Goal: Find specific page/section: Find specific page/section

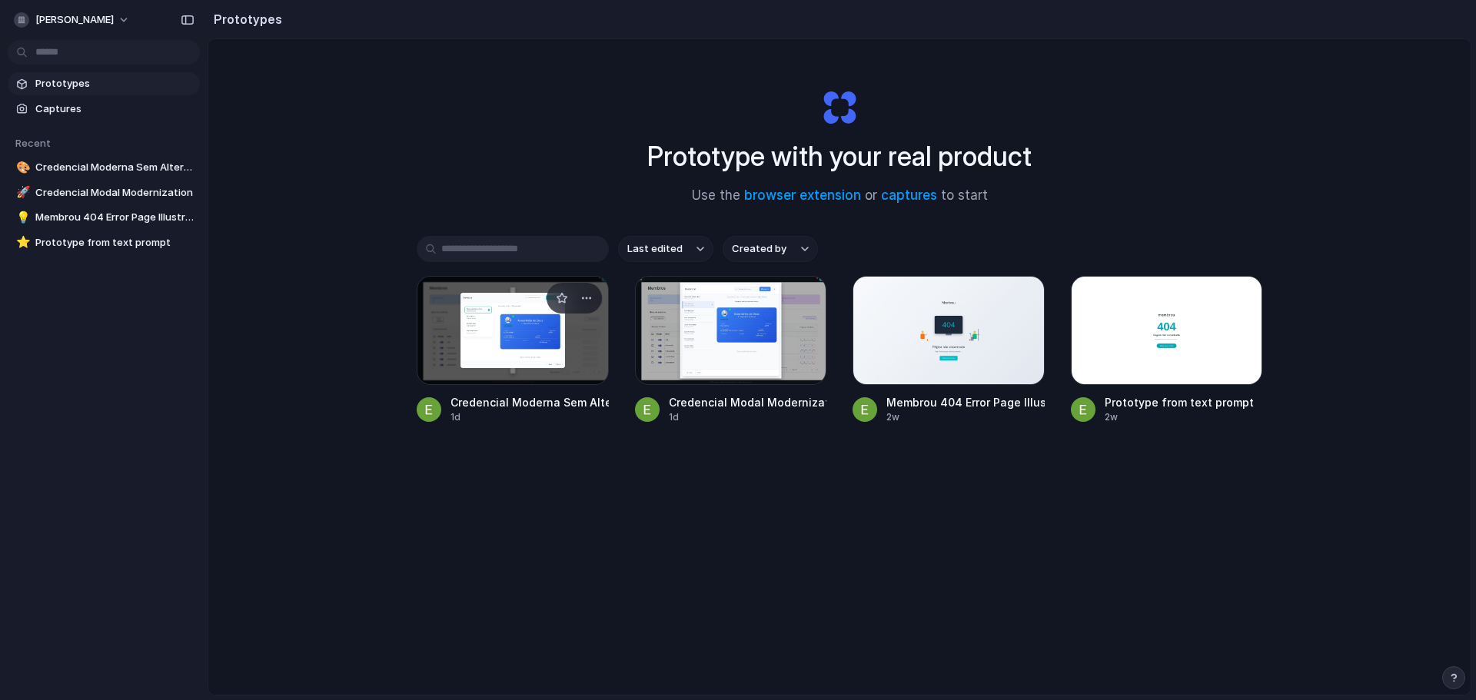
click at [543, 356] on div at bounding box center [513, 330] width 192 height 109
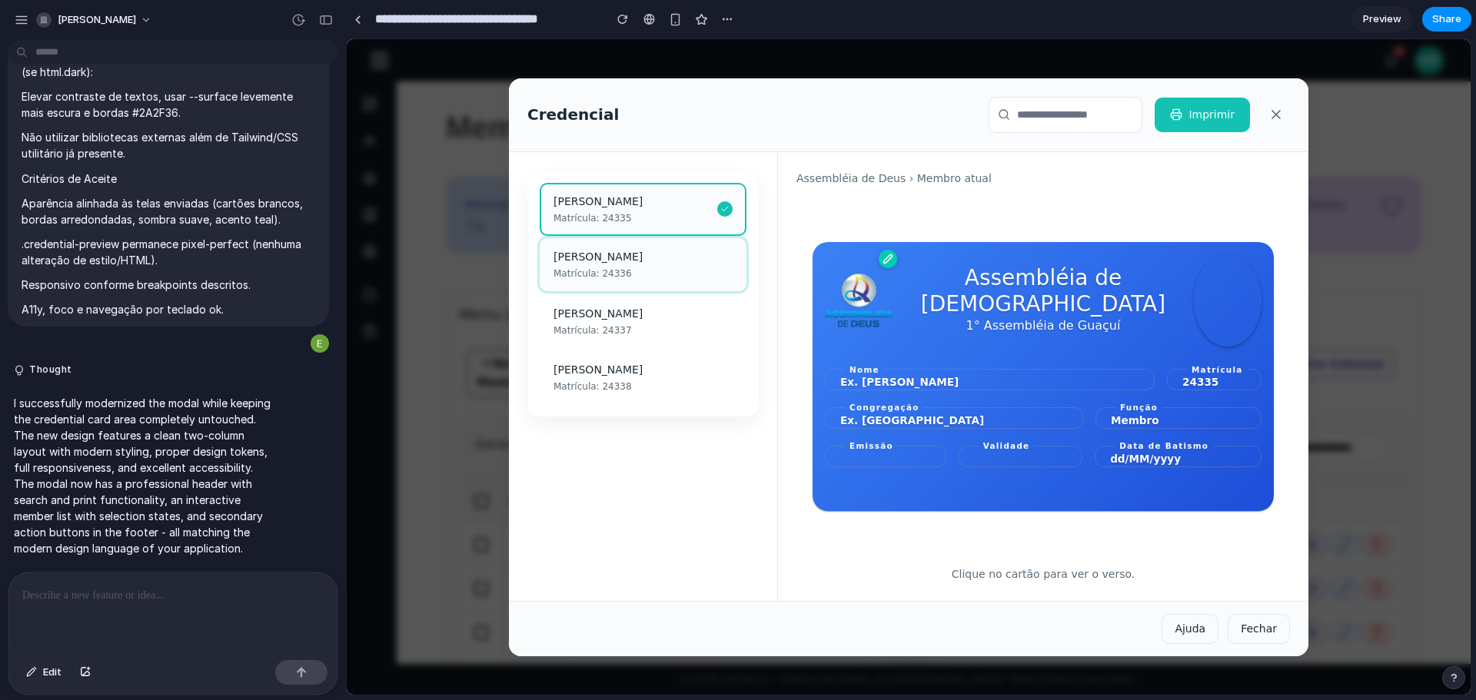
click at [658, 275] on div "Matrícula: 24336" at bounding box center [642, 274] width 179 height 14
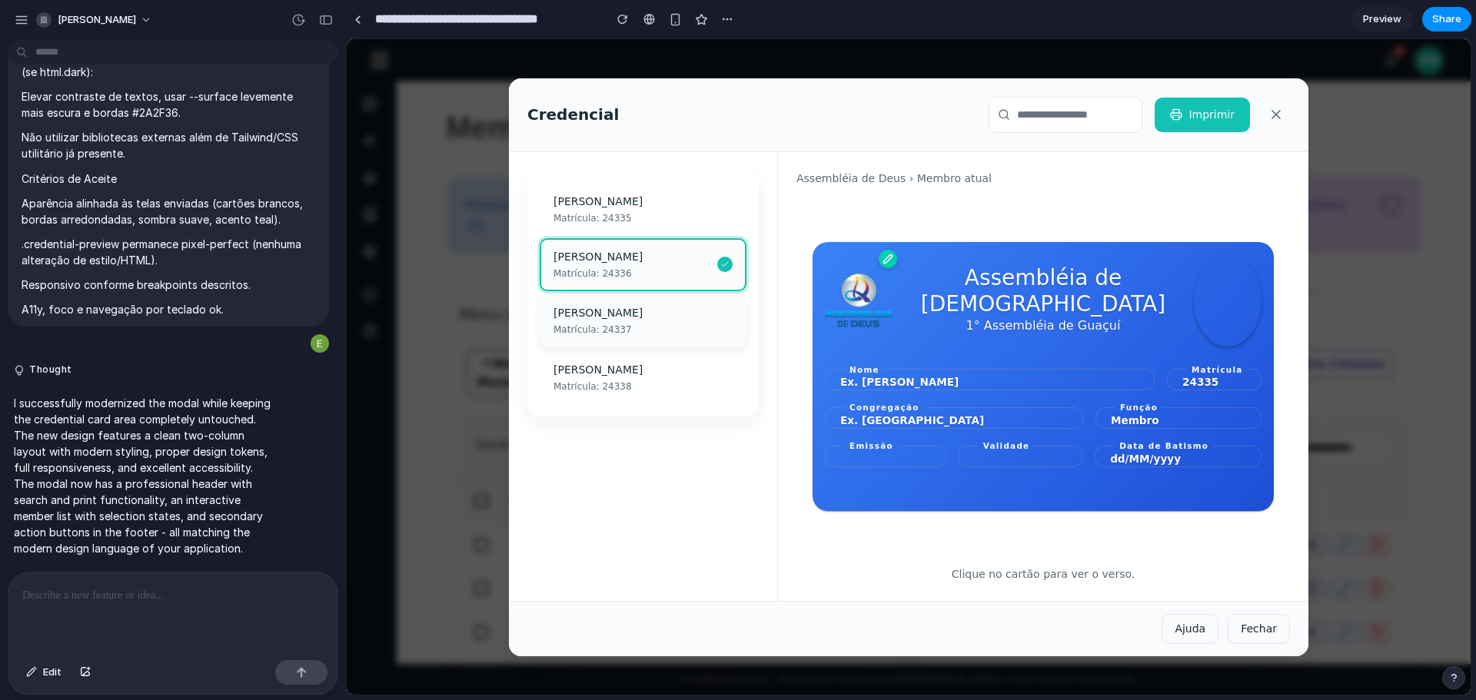
click at [656, 321] on div "[PERSON_NAME] Matrícula: 24337" at bounding box center [642, 321] width 179 height 32
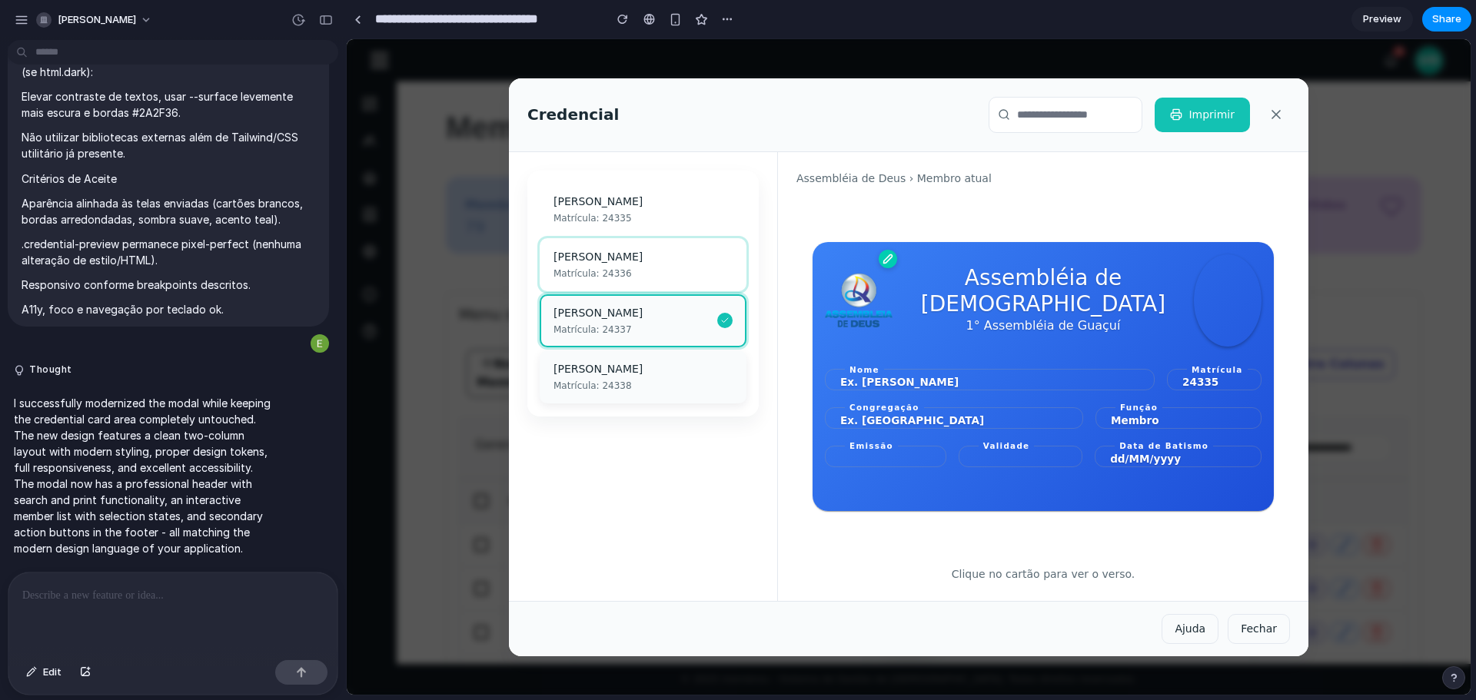
click at [649, 383] on div "Matrícula: 24338" at bounding box center [642, 386] width 179 height 14
drag, startPoint x: 635, startPoint y: 310, endPoint x: 634, endPoint y: 390, distance: 79.2
click at [635, 311] on div "[PERSON_NAME]" at bounding box center [642, 313] width 179 height 16
click at [627, 283] on li "[PERSON_NAME] Matrícula: 24336" at bounding box center [643, 265] width 207 height 53
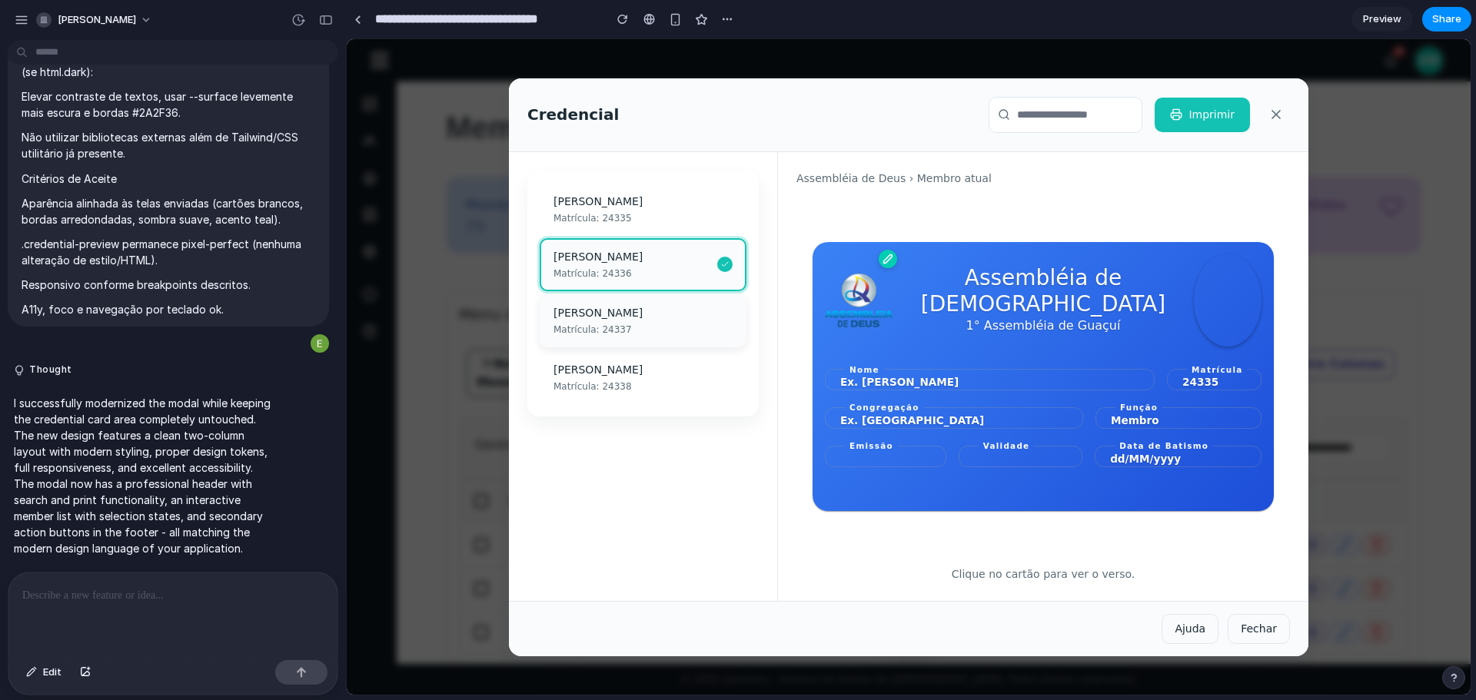
drag, startPoint x: 603, startPoint y: 317, endPoint x: 613, endPoint y: 439, distance: 122.5
click at [604, 326] on div "[PERSON_NAME] Matrícula: 24337" at bounding box center [642, 321] width 179 height 32
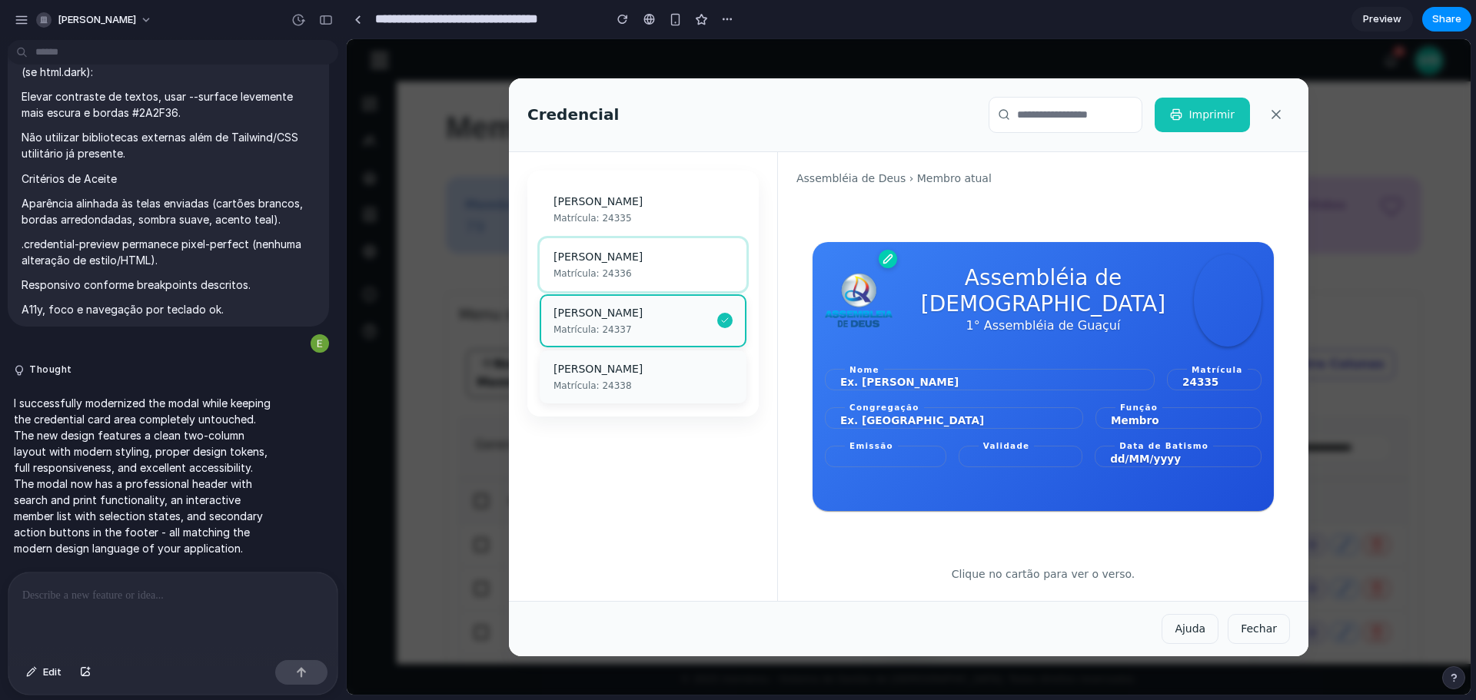
click at [613, 380] on div "Matrícula: 24338" at bounding box center [642, 386] width 179 height 14
click at [646, 198] on div "[PERSON_NAME]" at bounding box center [642, 201] width 179 height 16
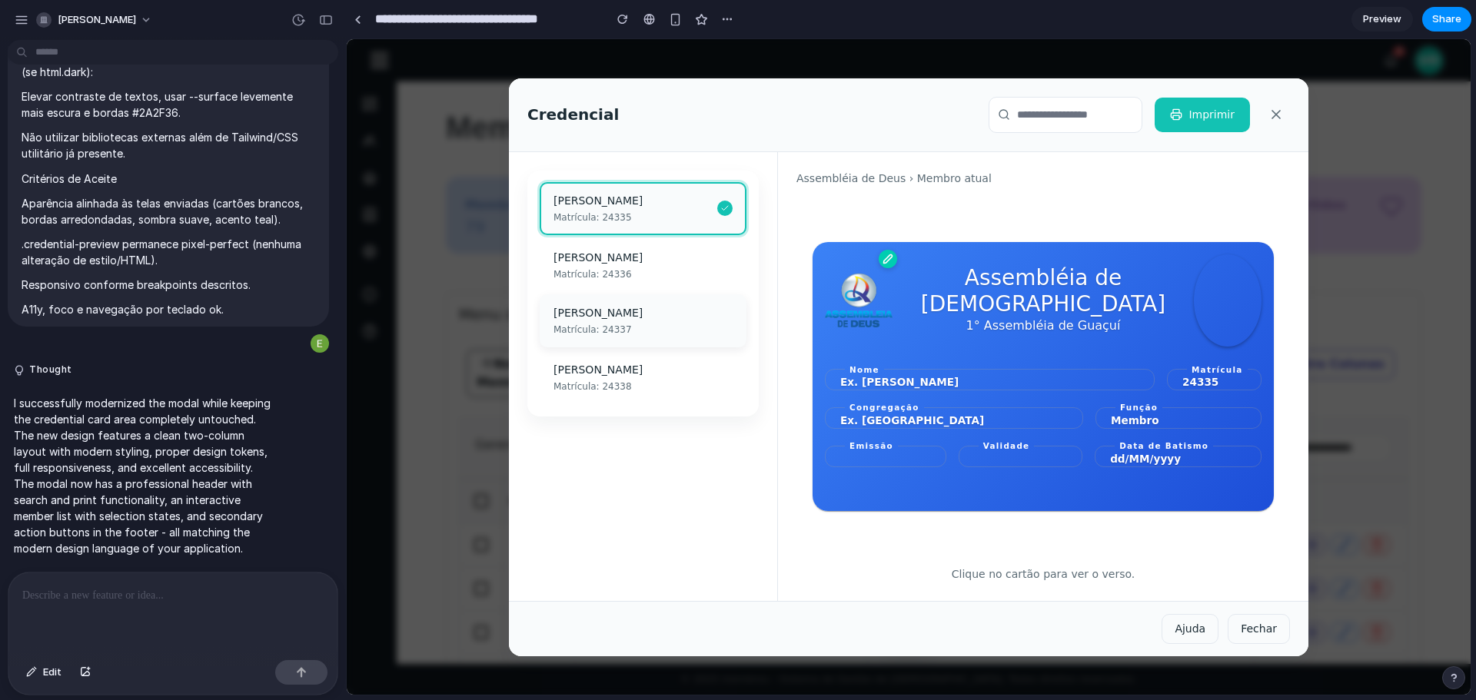
click at [606, 272] on div "Matrícula: 24336" at bounding box center [642, 274] width 179 height 14
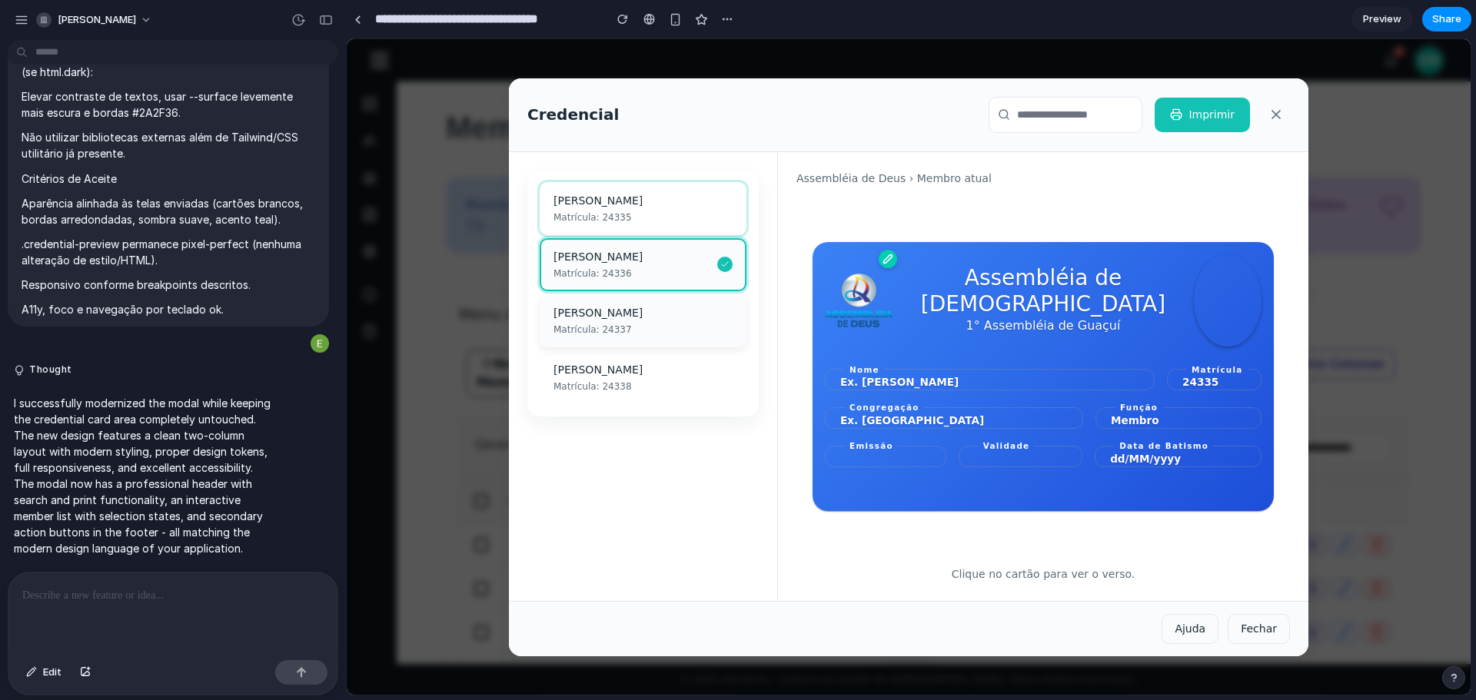
click at [602, 314] on div "[PERSON_NAME]" at bounding box center [642, 313] width 179 height 16
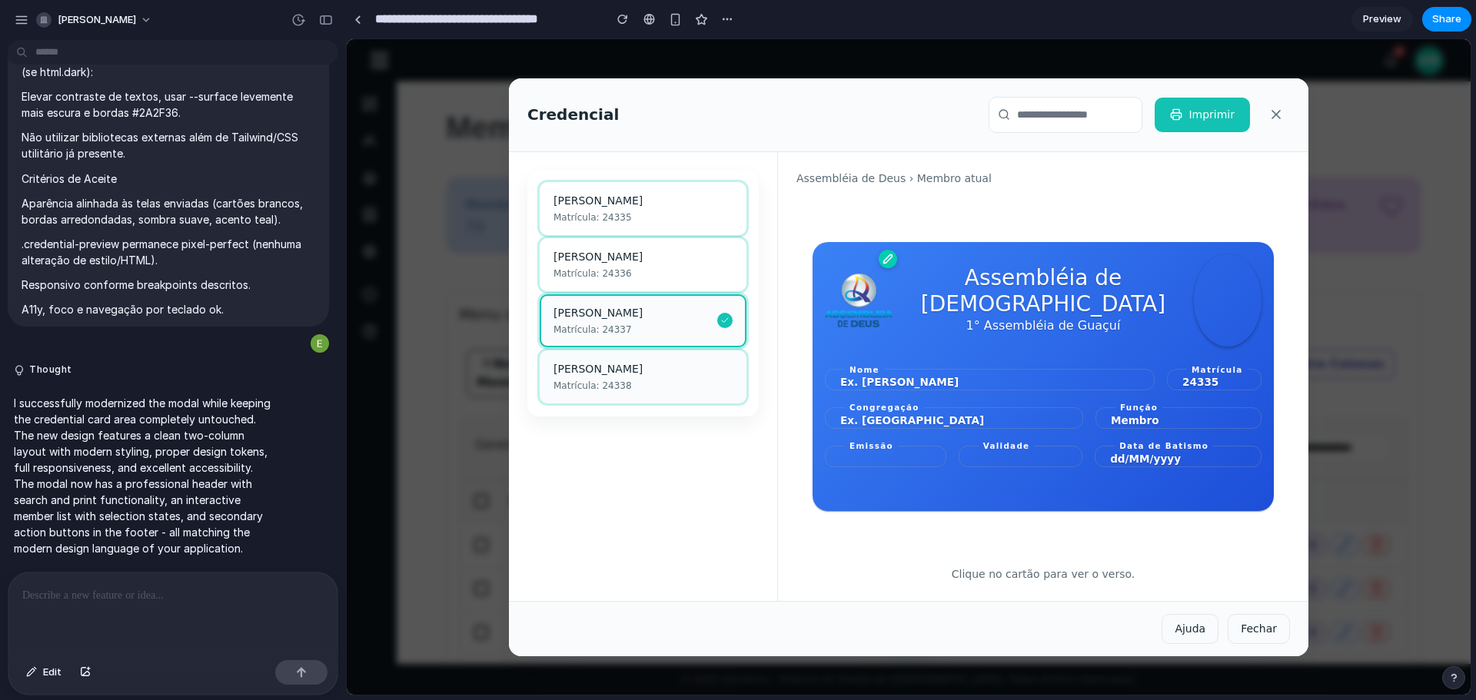
drag, startPoint x: 609, startPoint y: 390, endPoint x: 622, endPoint y: 476, distance: 87.8
click at [609, 390] on div "Matrícula: 24338" at bounding box center [642, 386] width 179 height 14
click at [663, 340] on li "[PERSON_NAME] Matrícula: 24337" at bounding box center [643, 320] width 207 height 53
click at [652, 280] on li "[PERSON_NAME] Matrícula: 24336" at bounding box center [643, 264] width 207 height 53
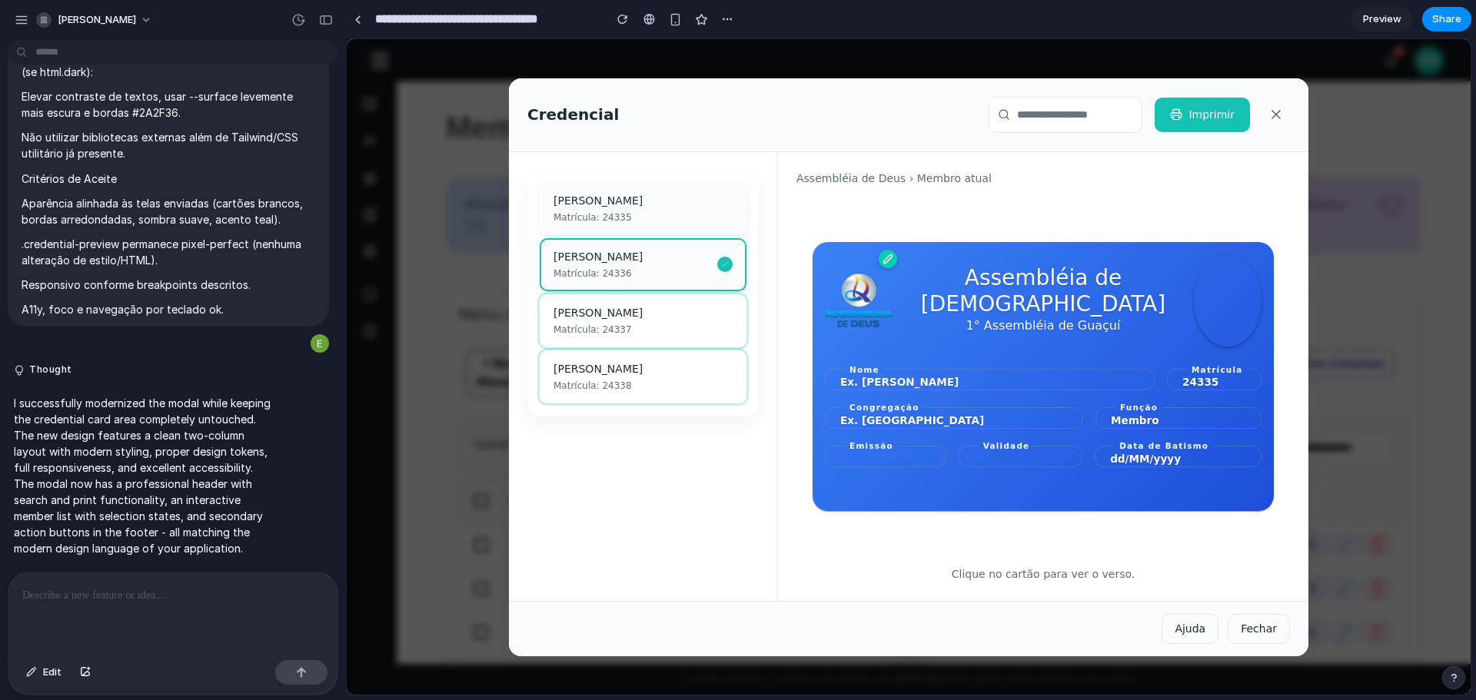
click at [649, 200] on div "[PERSON_NAME]" at bounding box center [642, 201] width 179 height 16
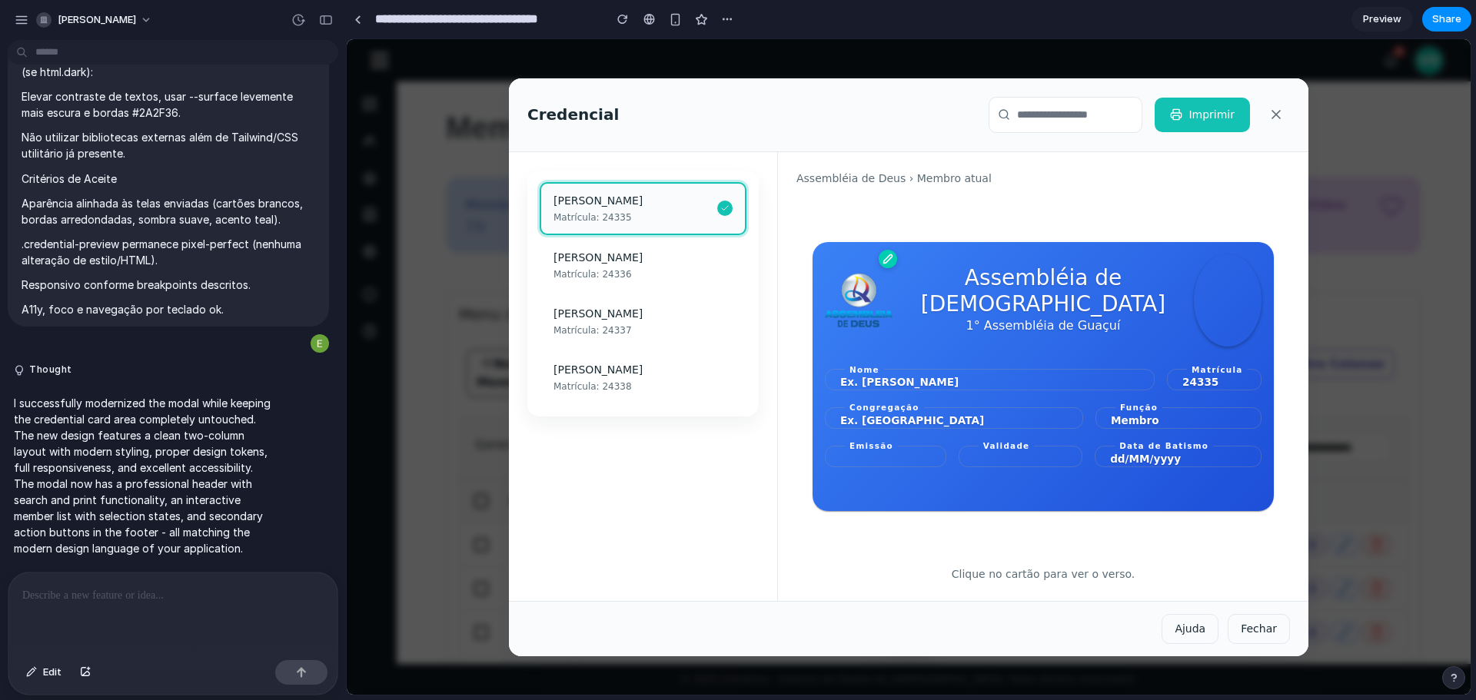
click at [918, 355] on div "Assembléia de [DEMOGRAPHIC_DATA] 1° Assembléia de Guaçuí Nome Ex. [PERSON_NAME]…" at bounding box center [1042, 376] width 461 height 269
click at [105, 15] on span "[PERSON_NAME]" at bounding box center [97, 19] width 78 height 15
click at [9, 12] on div "Settings Invite members Change theme Sign out" at bounding box center [738, 350] width 1476 height 700
click at [22, 18] on div "button" at bounding box center [22, 20] width 14 height 14
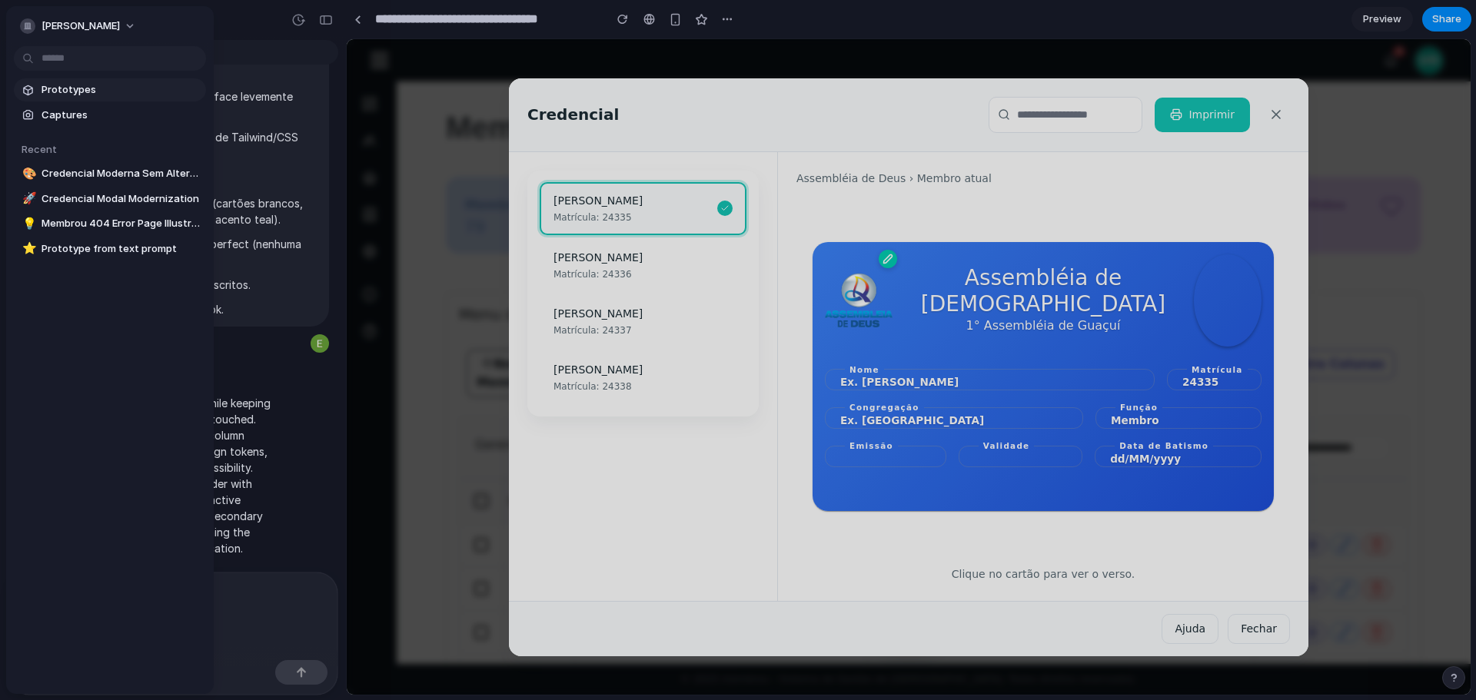
click at [81, 90] on span "Prototypes" at bounding box center [121, 89] width 158 height 15
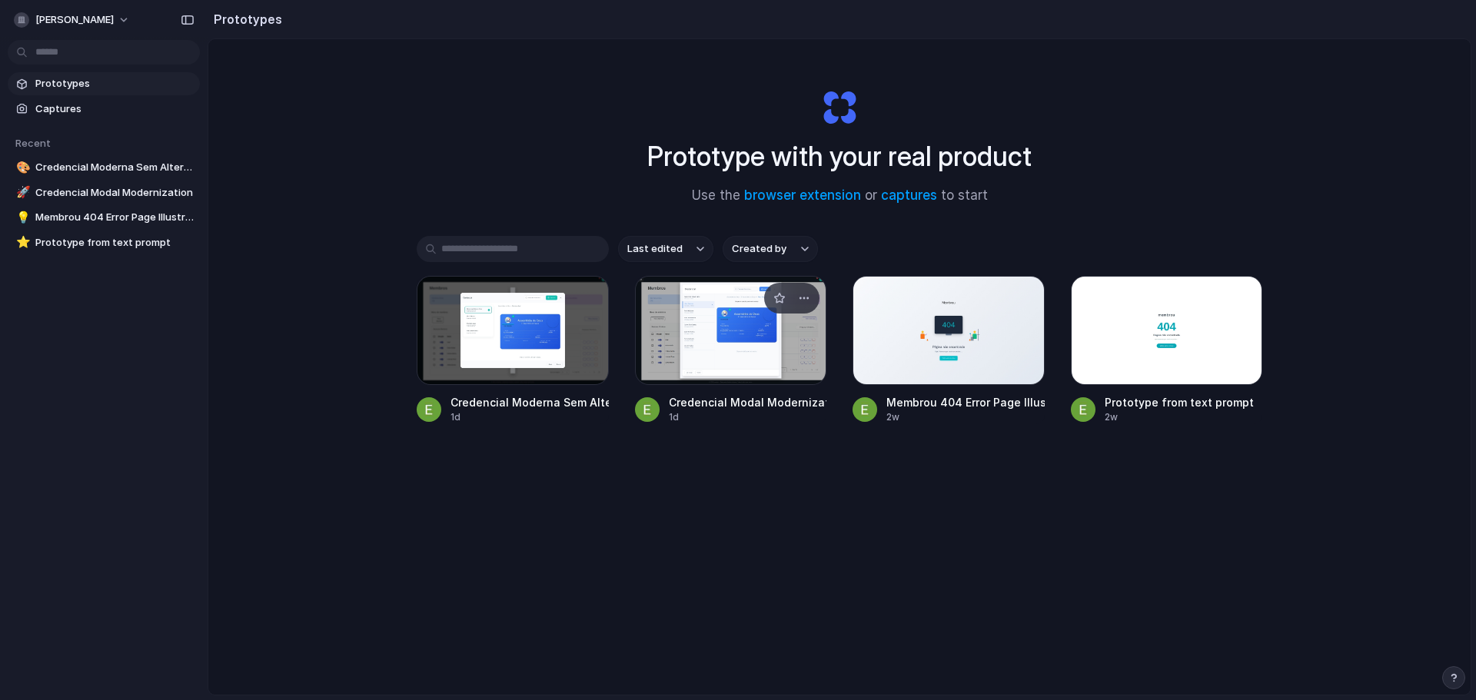
click at [759, 364] on div at bounding box center [731, 330] width 192 height 109
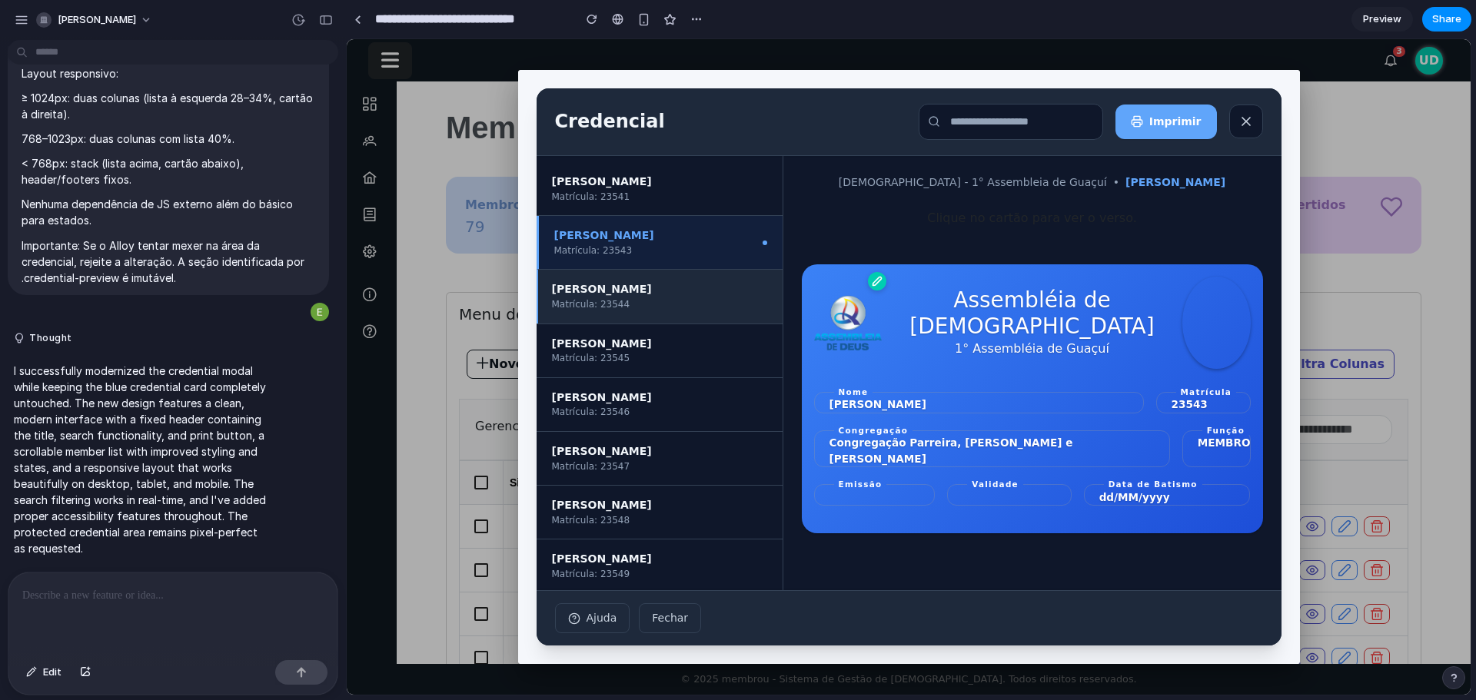
click at [641, 293] on div "[PERSON_NAME]" at bounding box center [659, 289] width 215 height 15
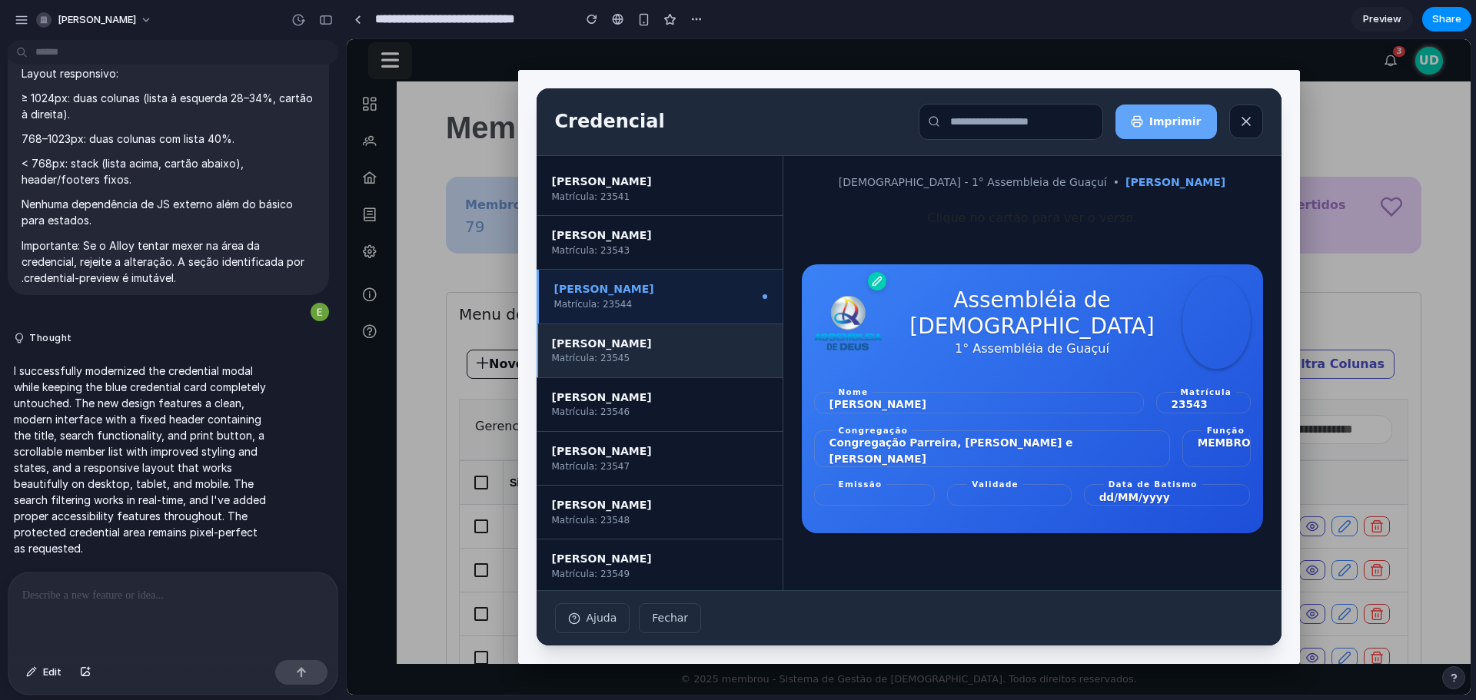
click at [634, 357] on div "Matrícula: 23545" at bounding box center [659, 359] width 215 height 12
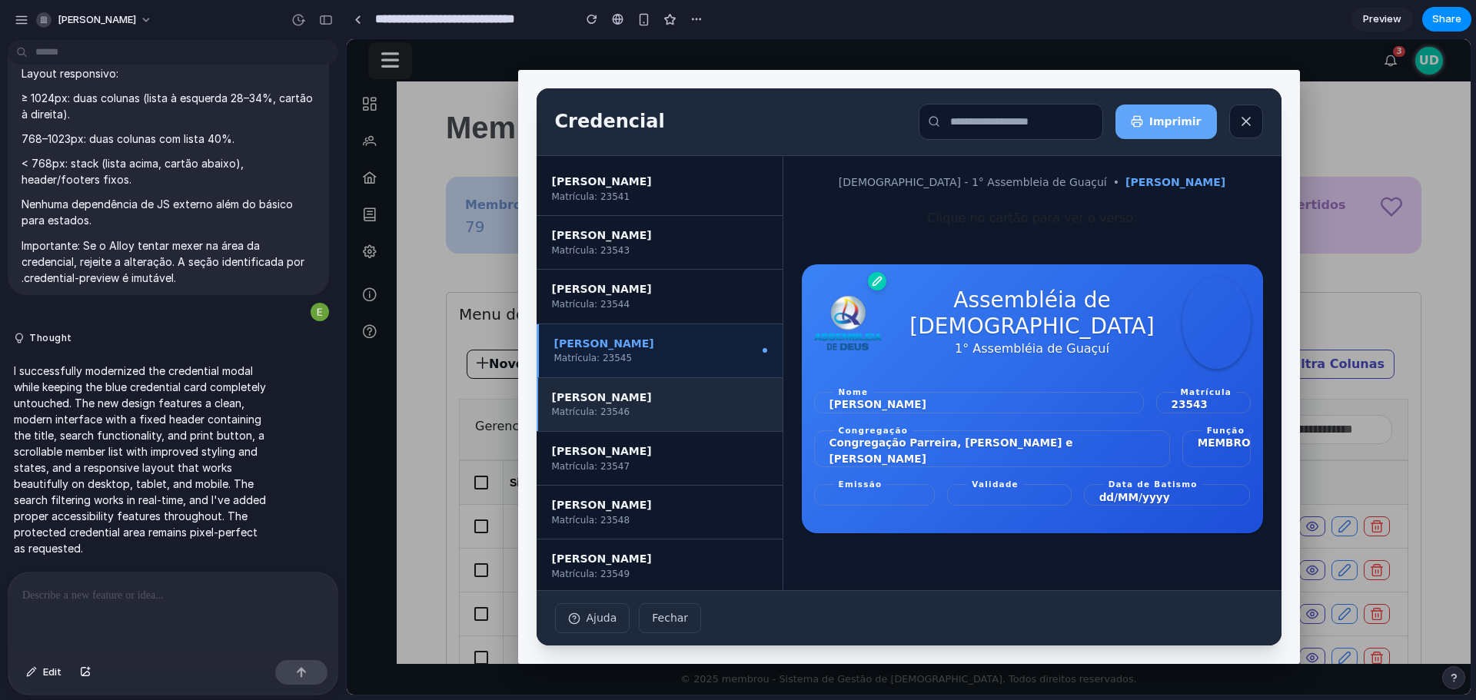
click at [663, 397] on div "[PERSON_NAME]" at bounding box center [659, 397] width 215 height 15
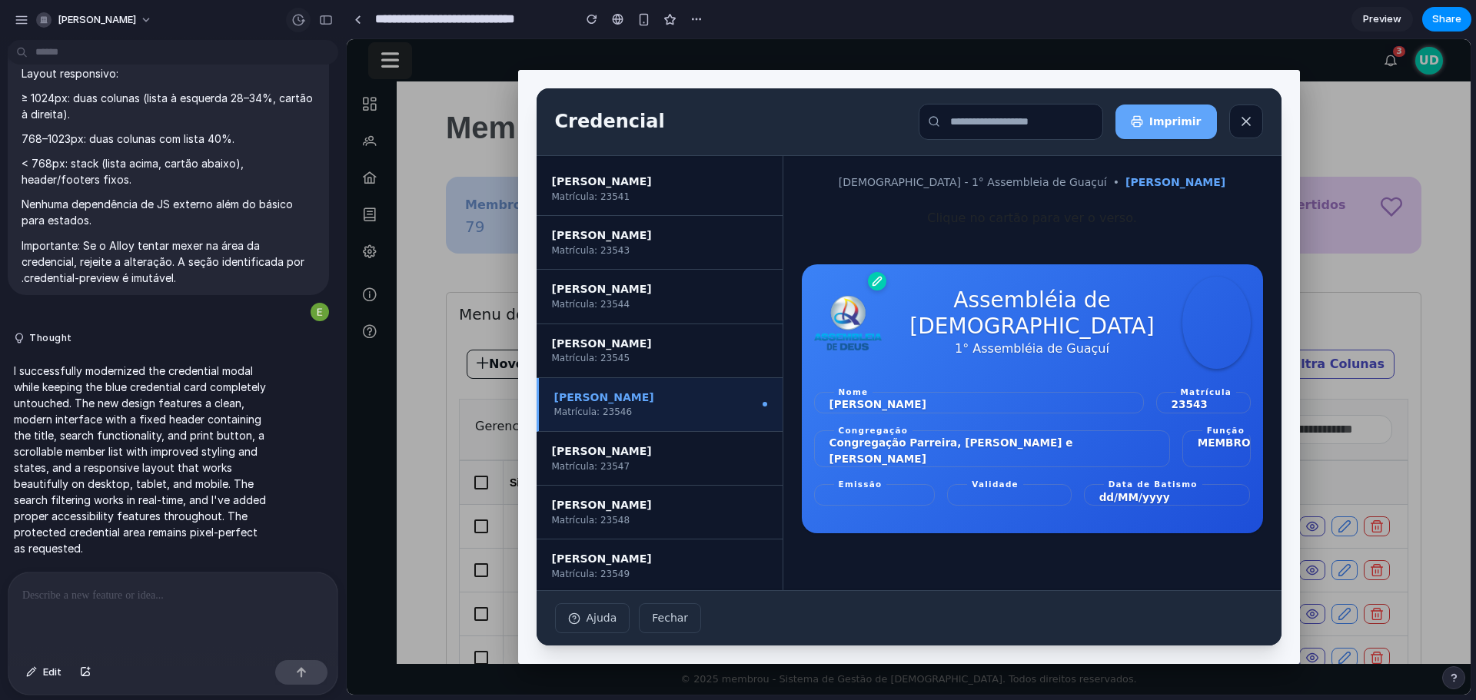
click at [294, 18] on div "button" at bounding box center [298, 20] width 14 height 14
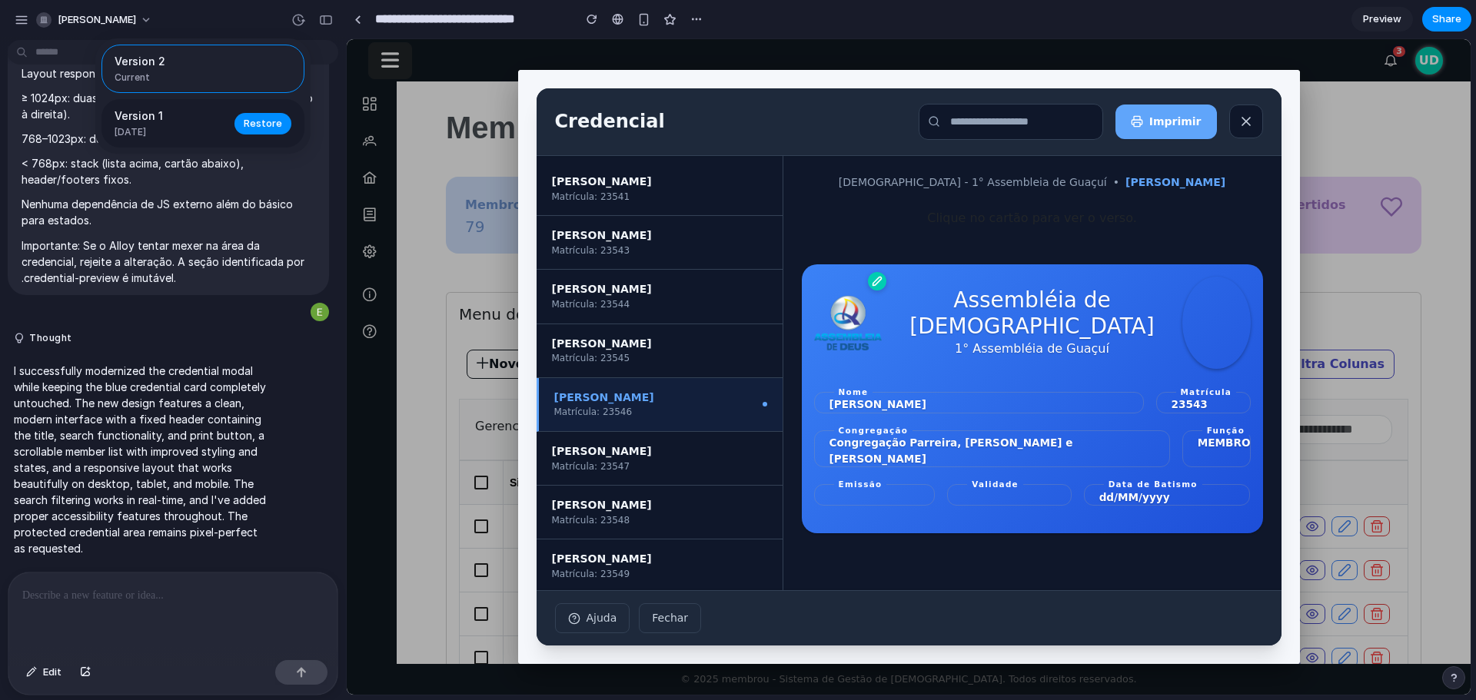
click at [210, 118] on span "Version 1" at bounding box center [170, 116] width 111 height 16
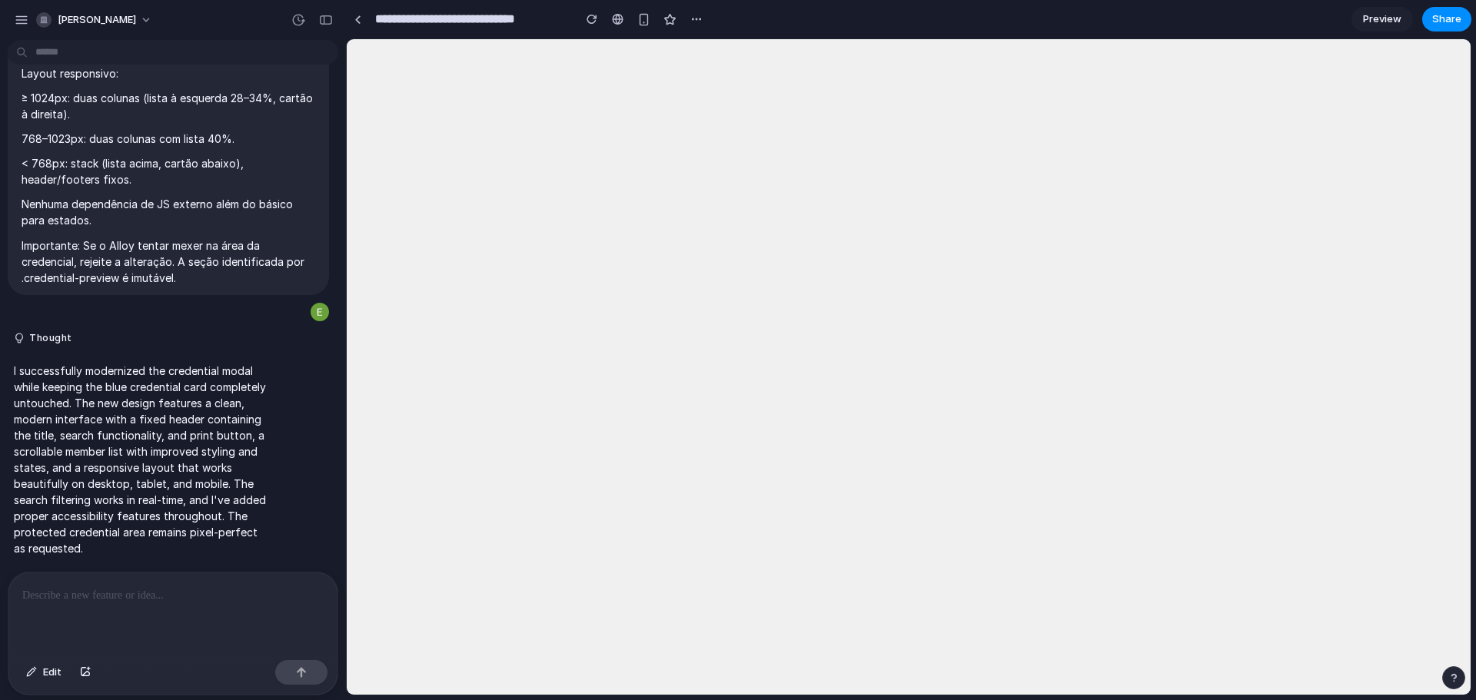
drag, startPoint x: 931, startPoint y: 362, endPoint x: 572, endPoint y: 327, distance: 360.6
click at [931, 362] on div "Version 2 Current Version 1 [DATE] Restore" at bounding box center [738, 350] width 1476 height 700
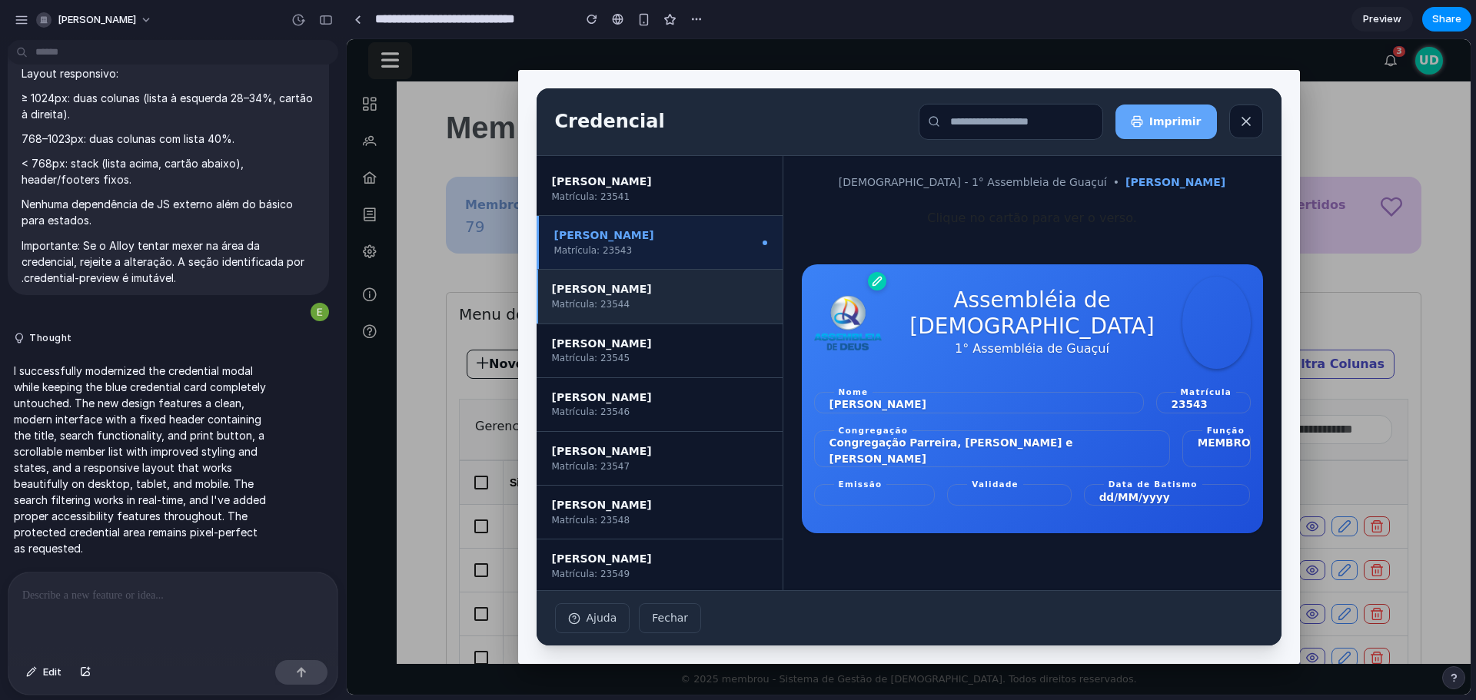
click at [651, 284] on div "[PERSON_NAME]" at bounding box center [659, 289] width 215 height 15
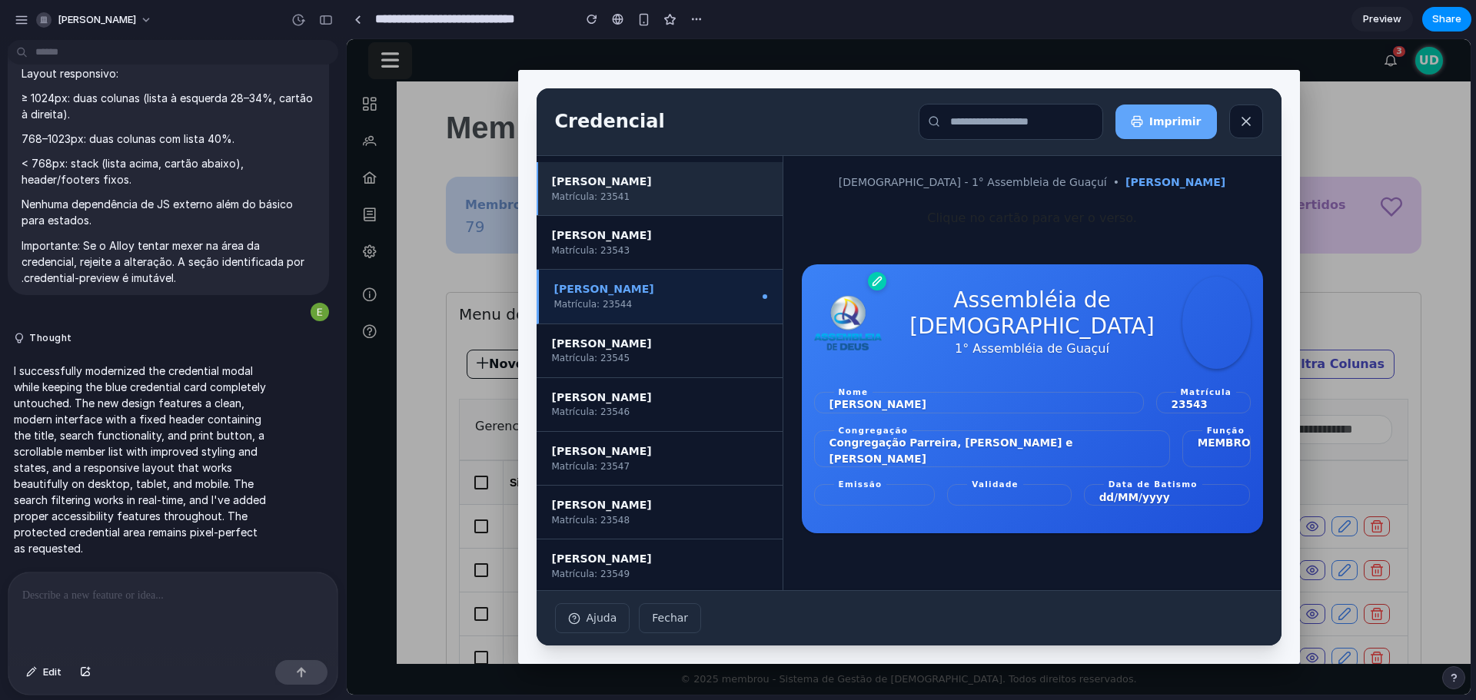
click at [623, 186] on div "[PERSON_NAME]" at bounding box center [659, 181] width 215 height 15
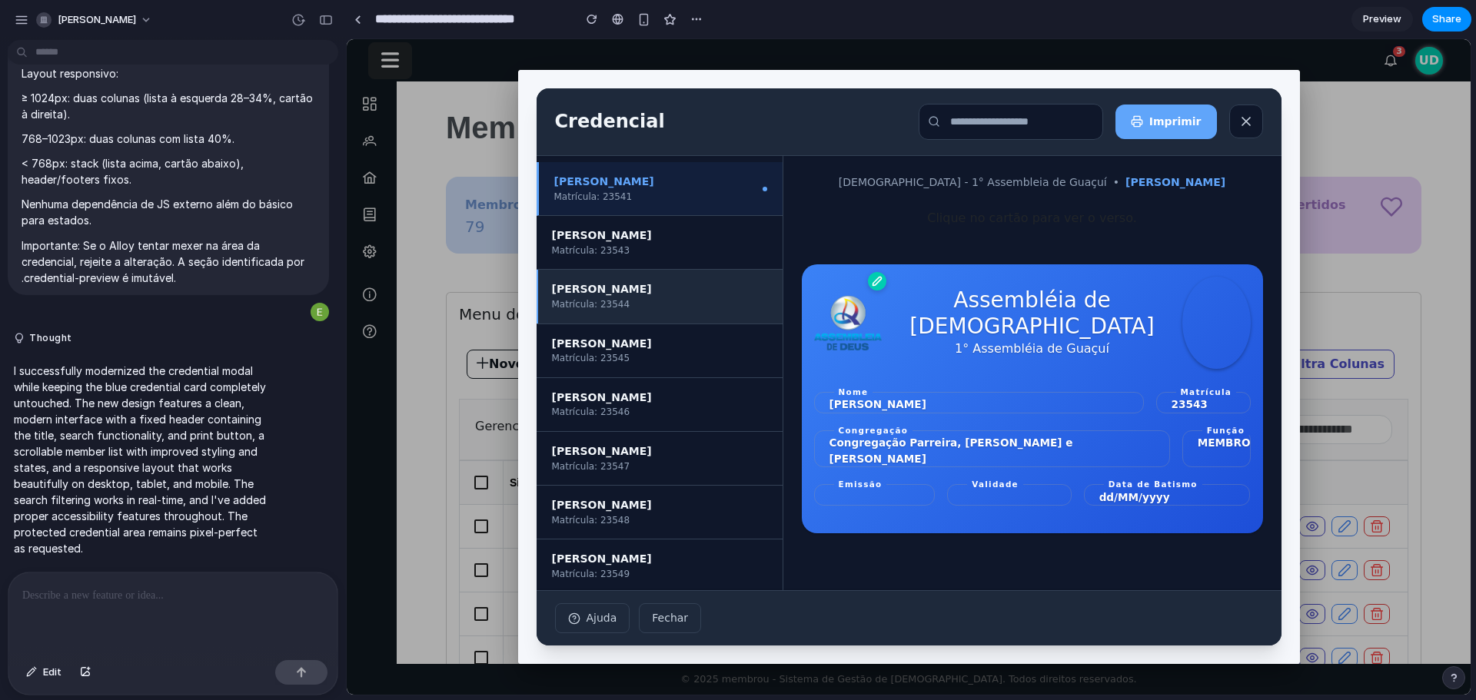
click at [624, 322] on li "[PERSON_NAME] Matrícula: 23544" at bounding box center [659, 297] width 246 height 54
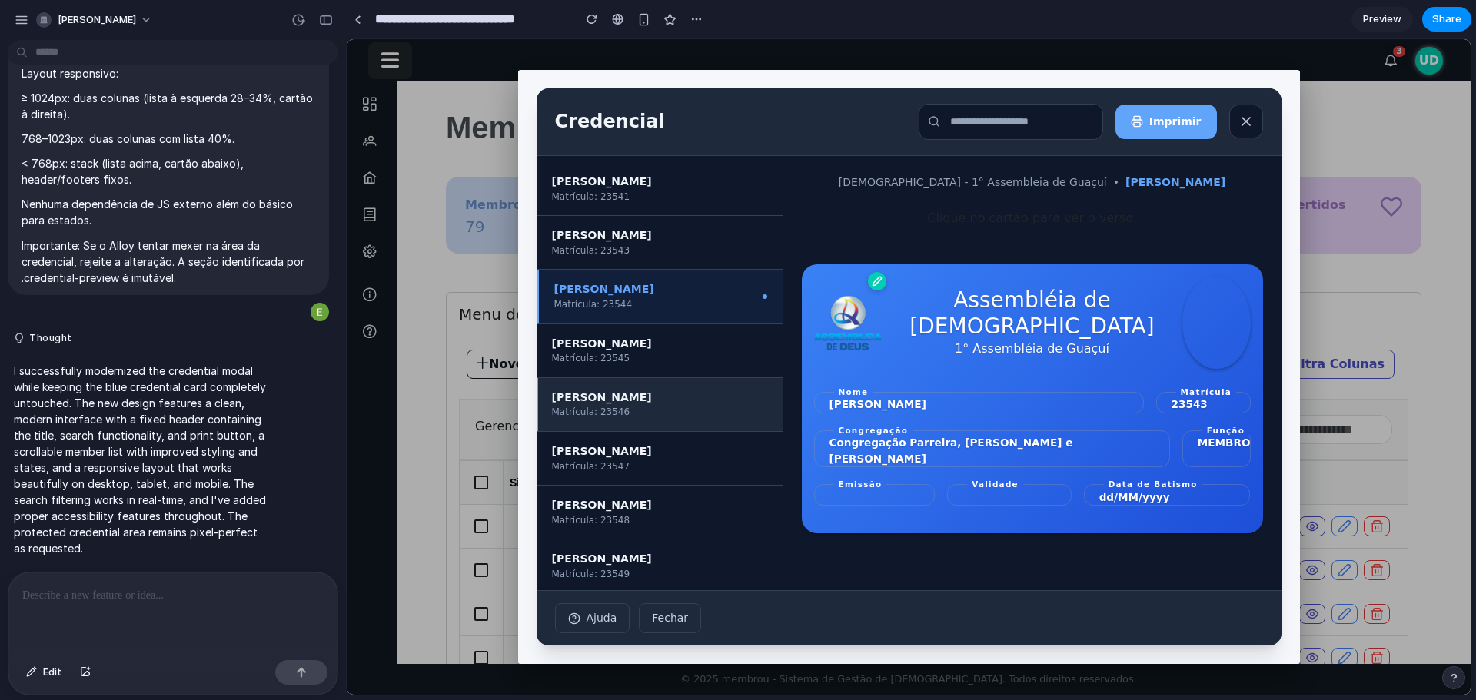
click at [631, 392] on div "[PERSON_NAME]" at bounding box center [659, 397] width 215 height 15
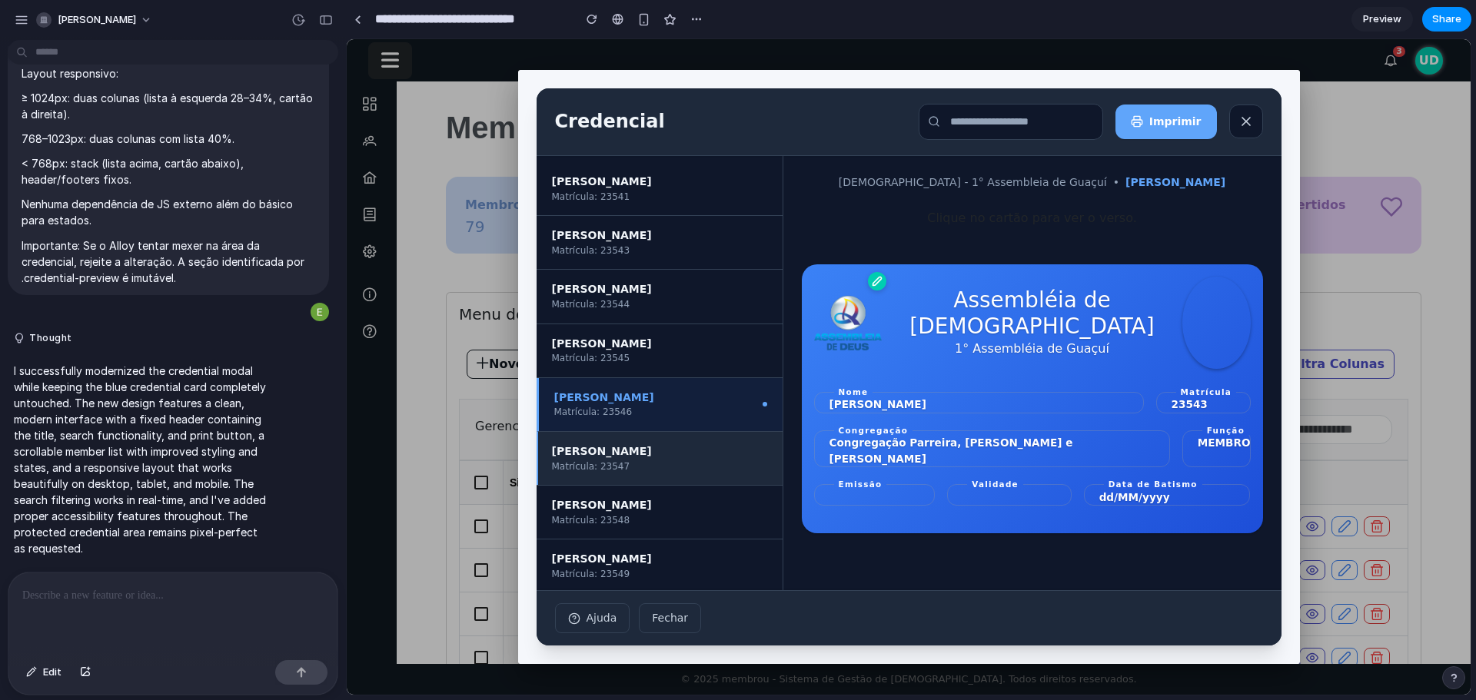
click at [648, 446] on div "[PERSON_NAME]" at bounding box center [659, 451] width 215 height 15
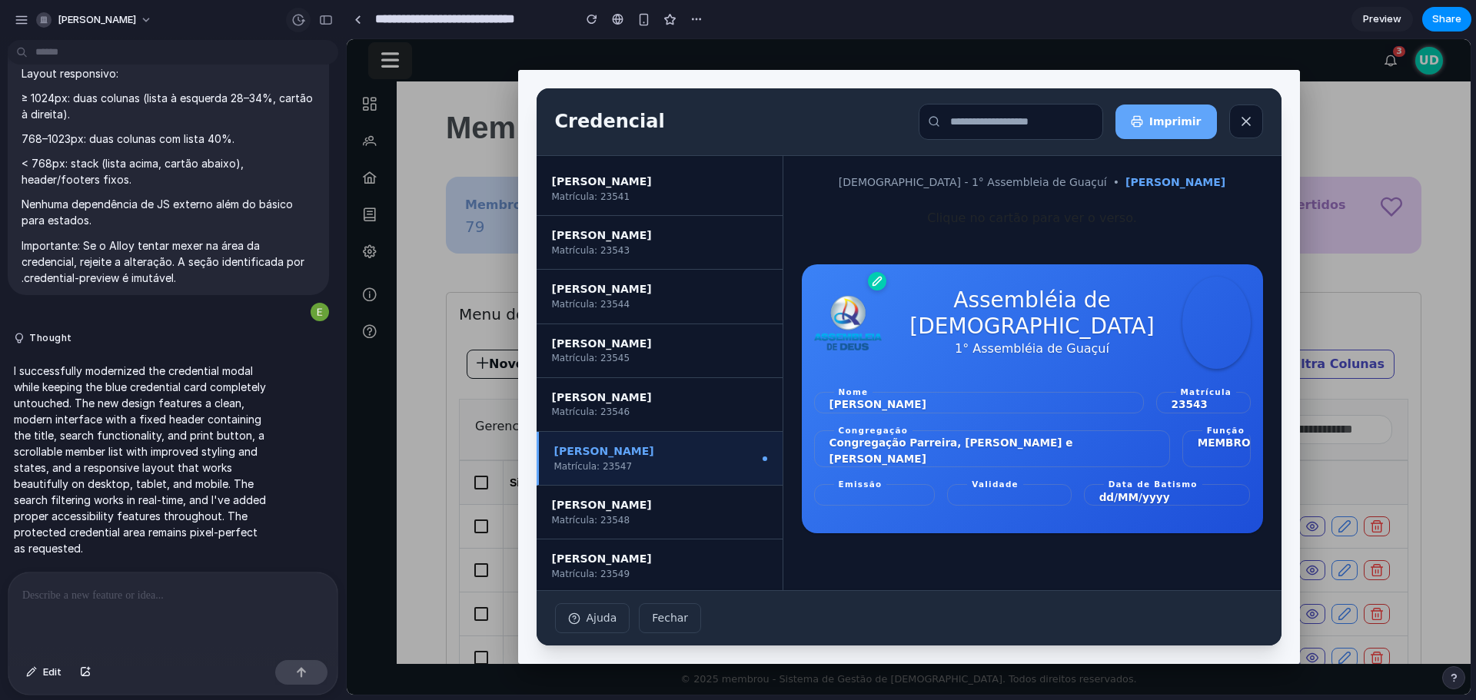
click at [301, 20] on div "button" at bounding box center [298, 20] width 14 height 14
click at [689, 498] on div "Version 2 Current Version 1 [DATE] Restore" at bounding box center [738, 350] width 1476 height 700
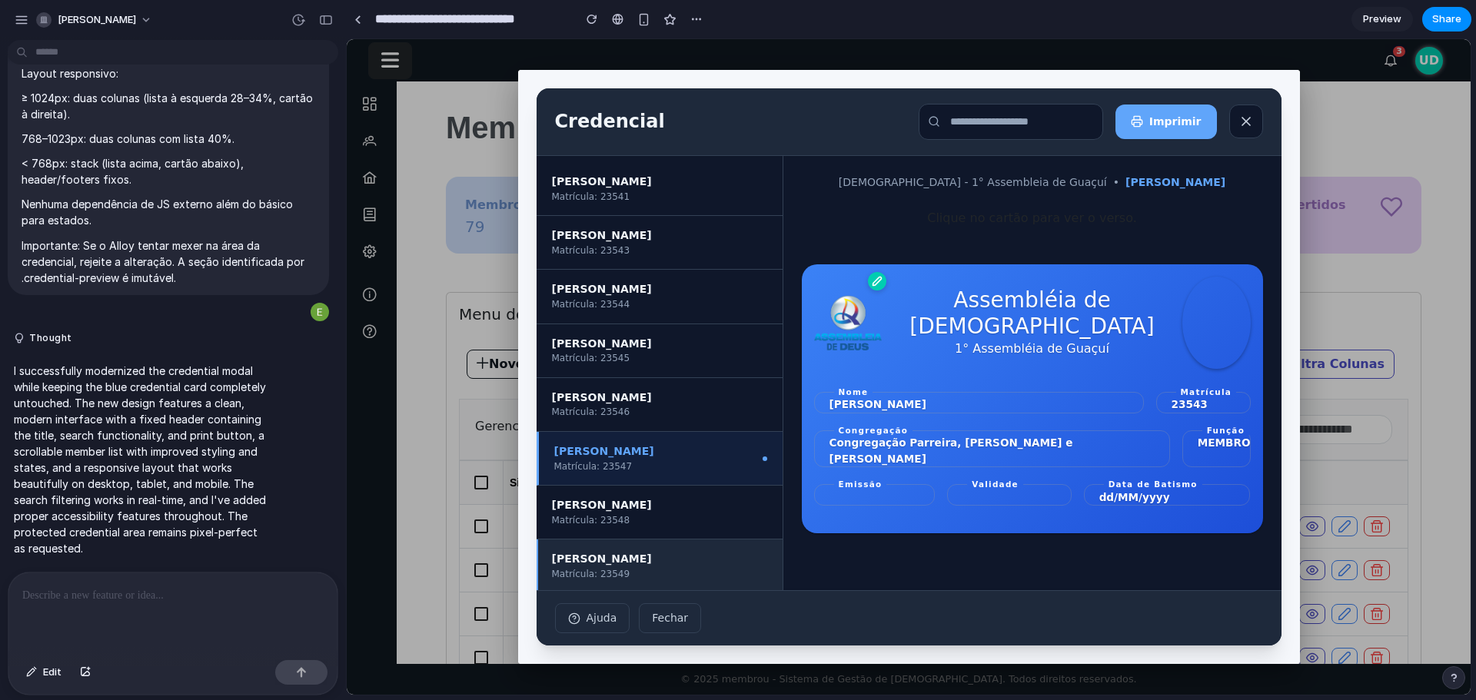
click at [652, 553] on div "[PERSON_NAME]" at bounding box center [659, 559] width 215 height 15
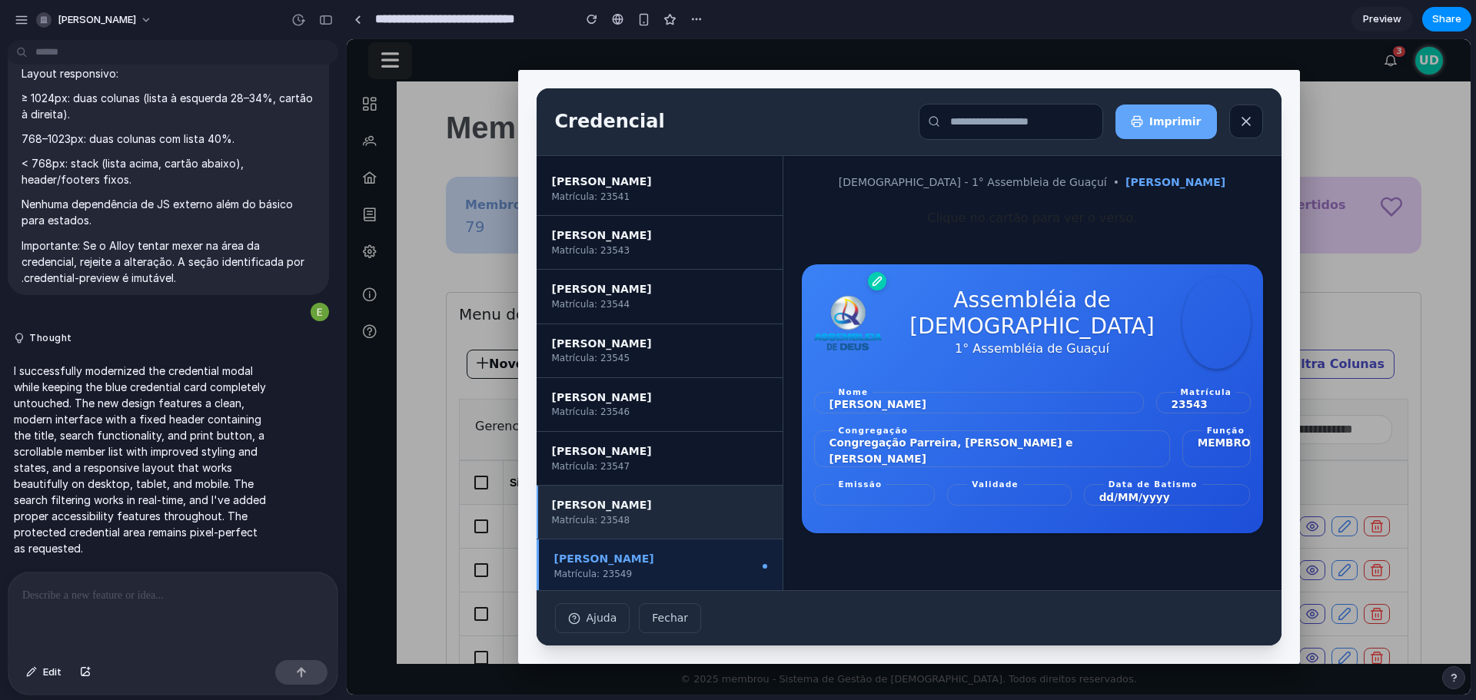
click at [616, 511] on div "[PERSON_NAME]" at bounding box center [659, 505] width 215 height 15
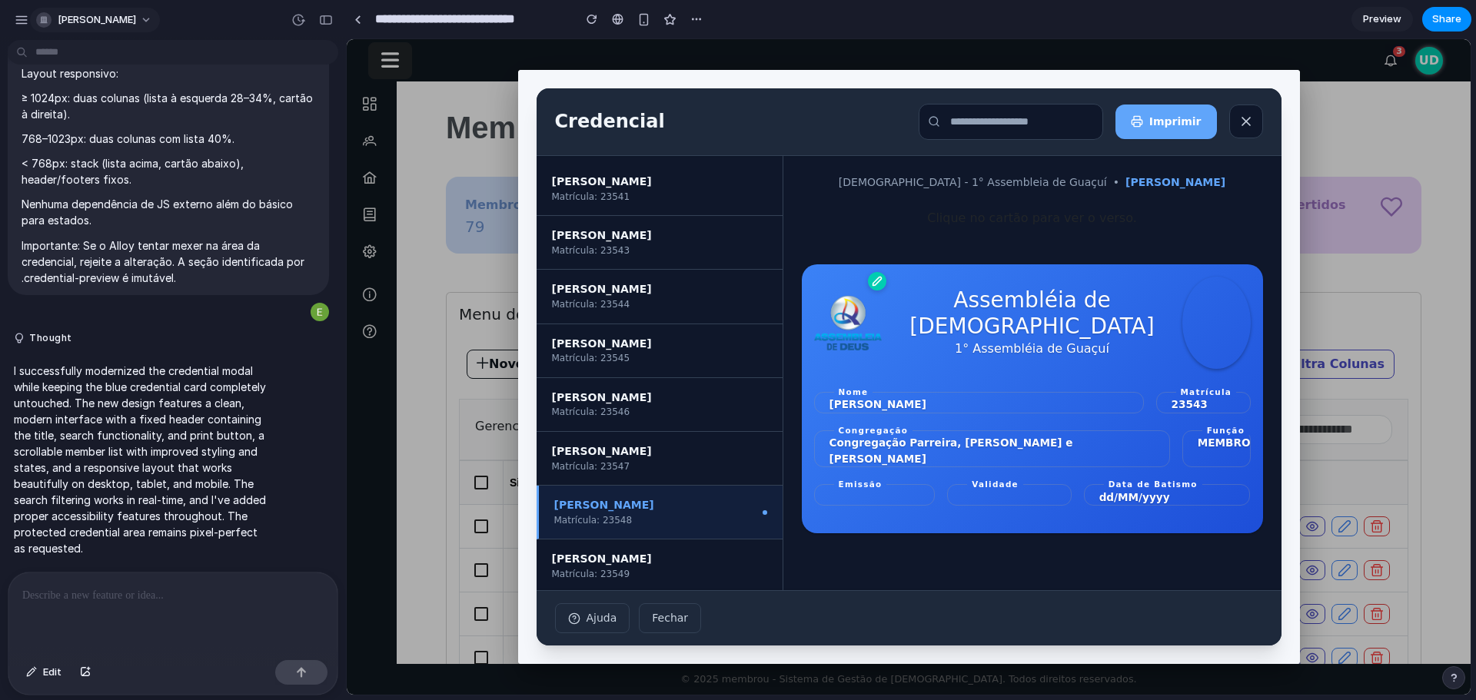
click at [83, 22] on span "[PERSON_NAME]" at bounding box center [97, 19] width 78 height 15
click at [15, 15] on div "Settings Invite members Change theme Sign out" at bounding box center [738, 350] width 1476 height 700
click at [19, 18] on div "button" at bounding box center [22, 20] width 14 height 14
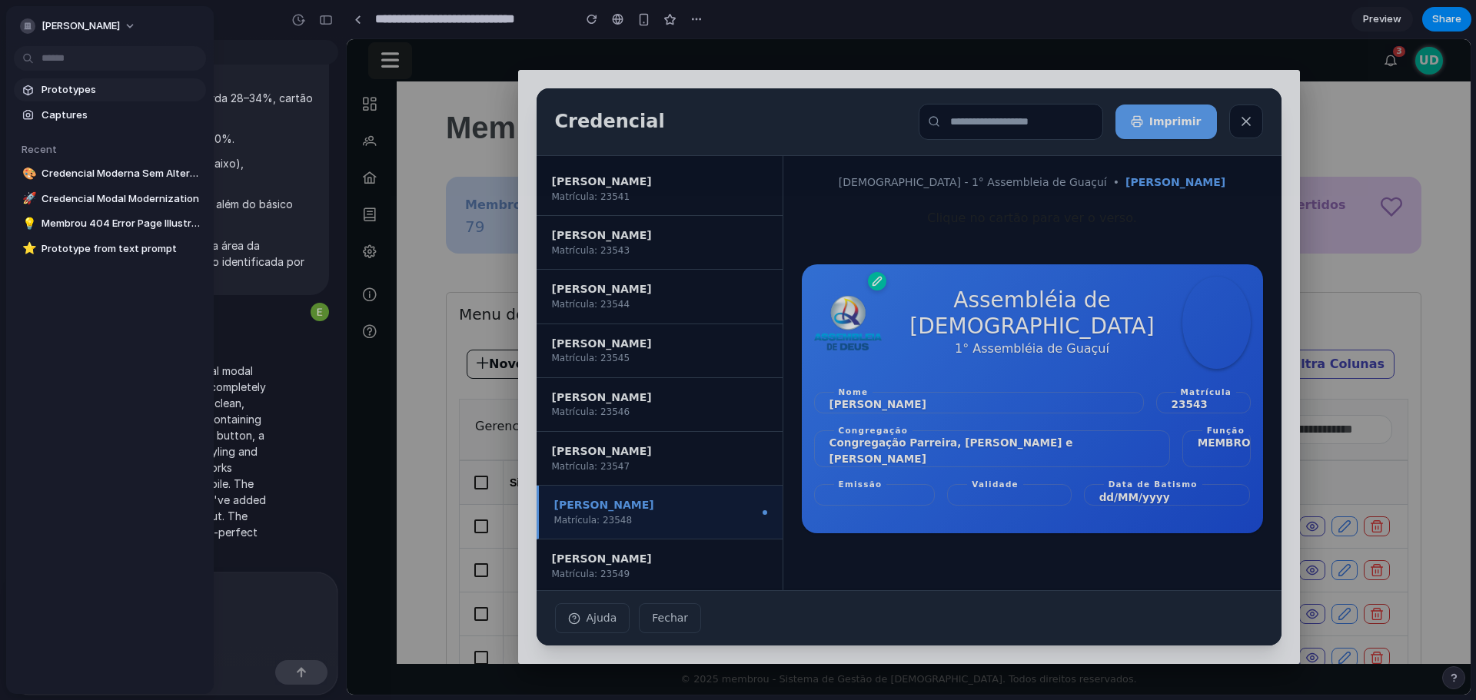
click at [41, 82] on link "Prototypes" at bounding box center [110, 89] width 192 height 23
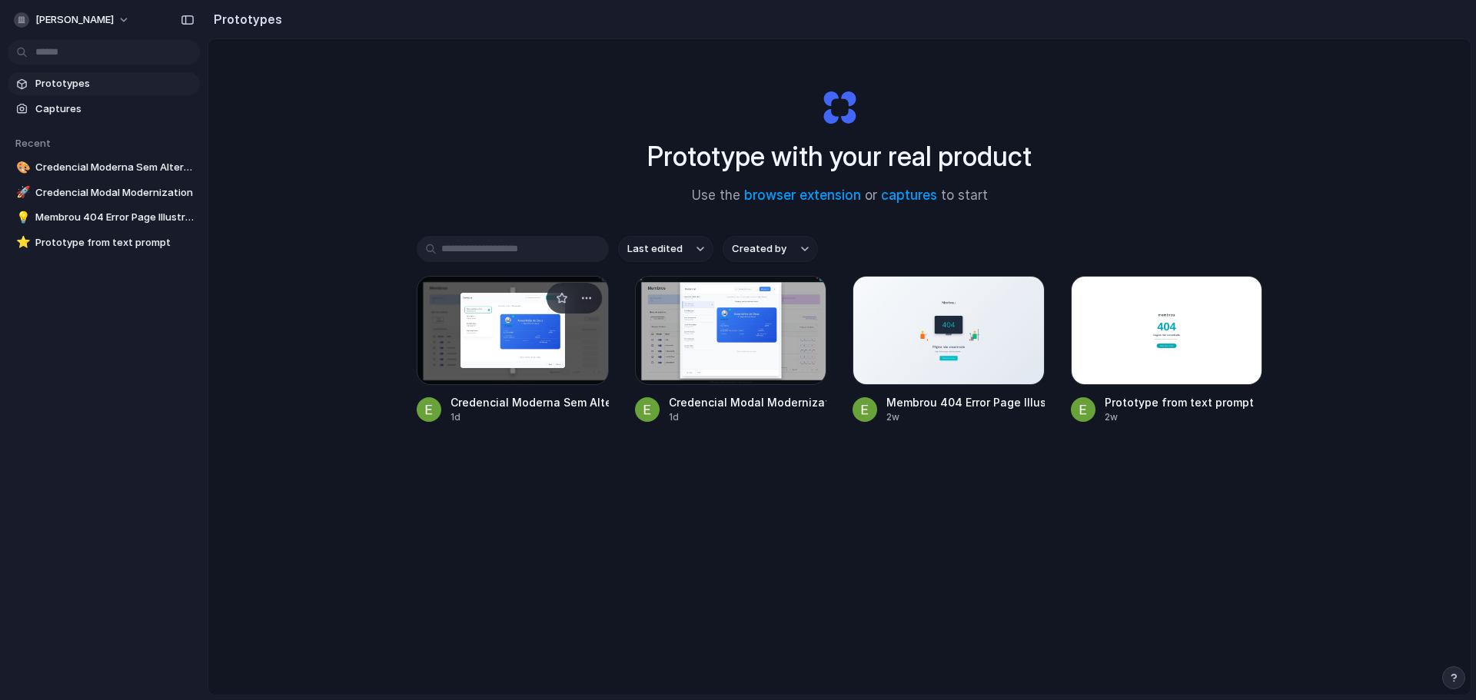
click at [522, 361] on div at bounding box center [513, 330] width 192 height 109
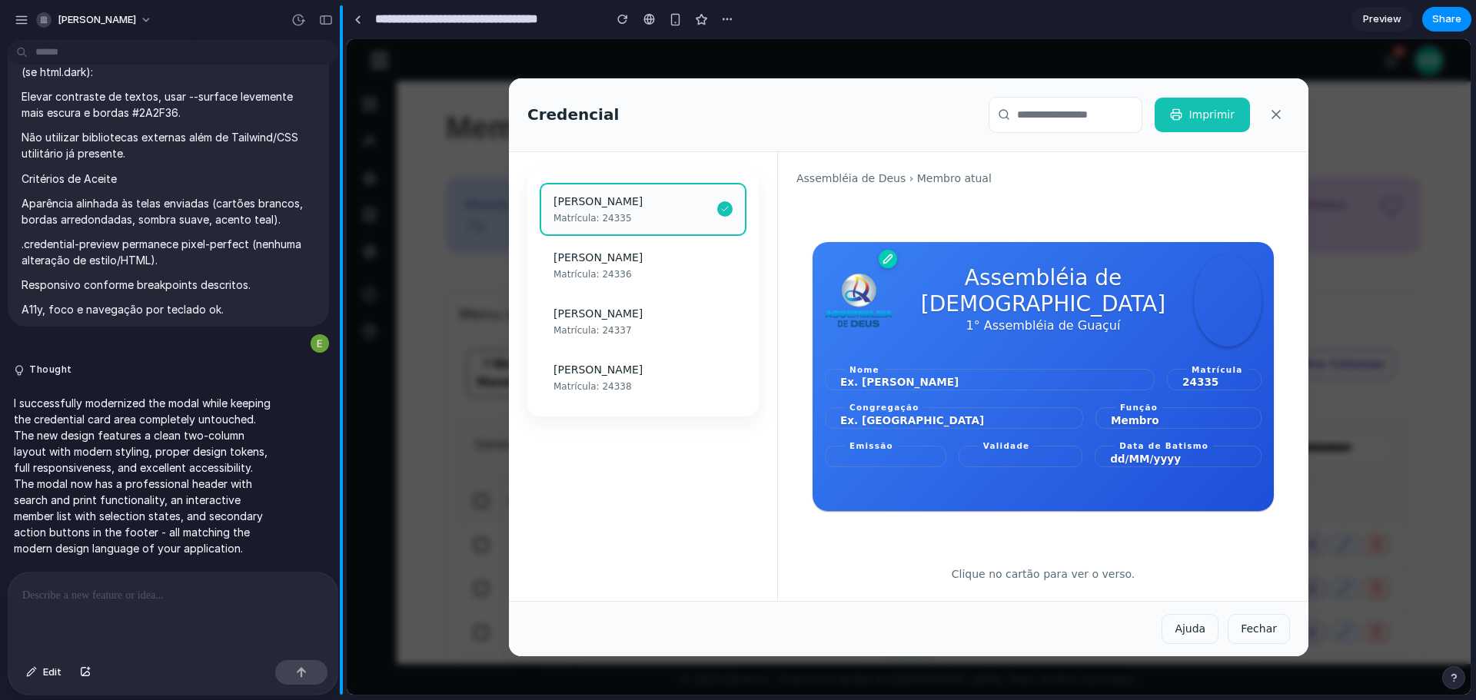
scroll to position [2509, 0]
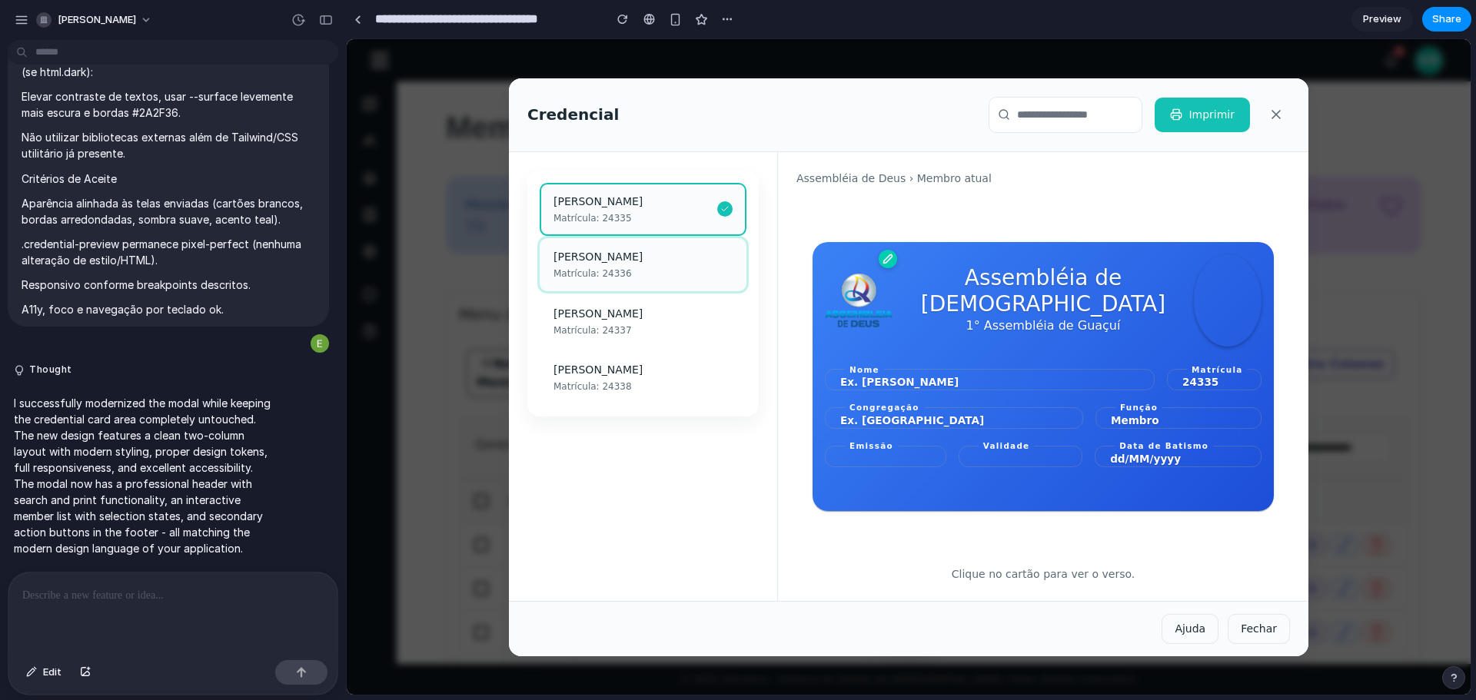
click at [619, 277] on div "Matrícula: 24336" at bounding box center [642, 274] width 179 height 14
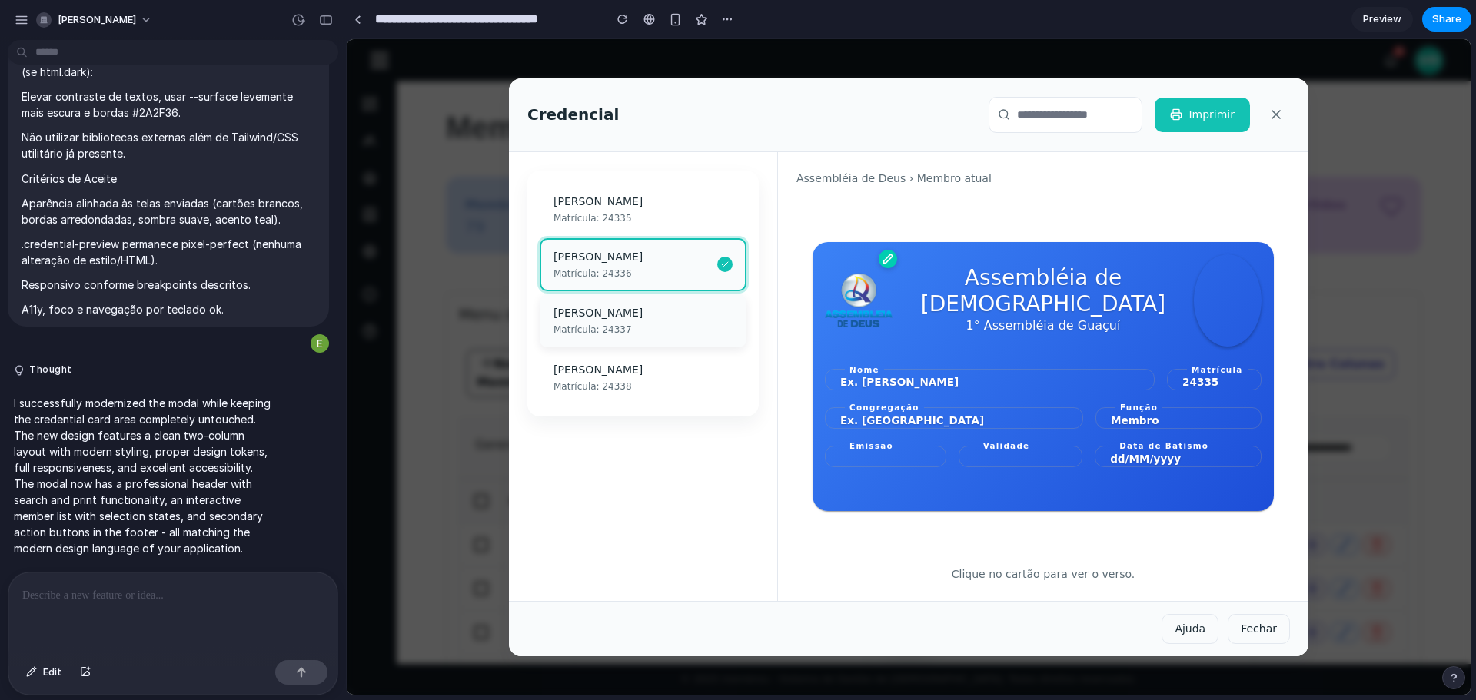
click at [616, 334] on div "Matrícula: 24337" at bounding box center [642, 330] width 179 height 14
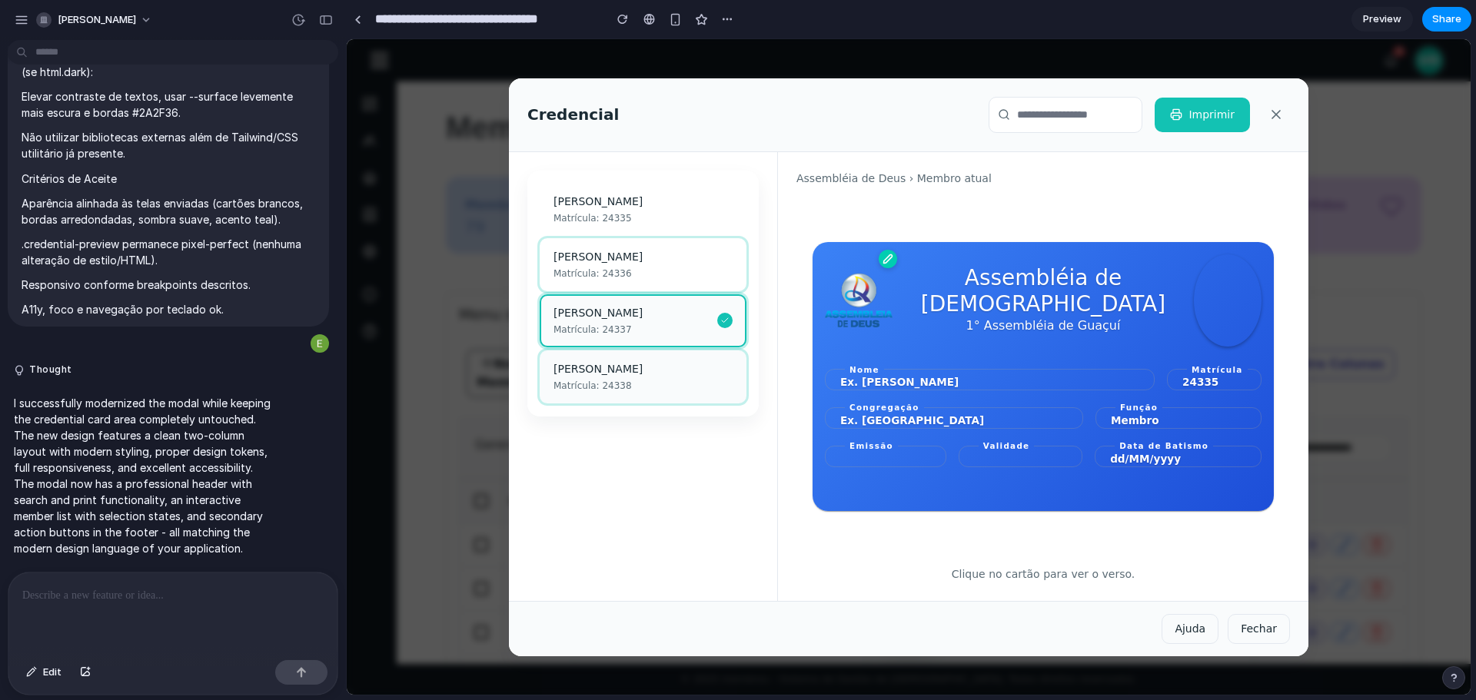
click at [614, 374] on div "[PERSON_NAME]" at bounding box center [642, 369] width 179 height 16
click at [1263, 118] on button "Fechar modal" at bounding box center [1276, 115] width 28 height 28
click at [1270, 112] on icon "Fechar modal" at bounding box center [1275, 114] width 15 height 15
